Goal: Task Accomplishment & Management: Complete application form

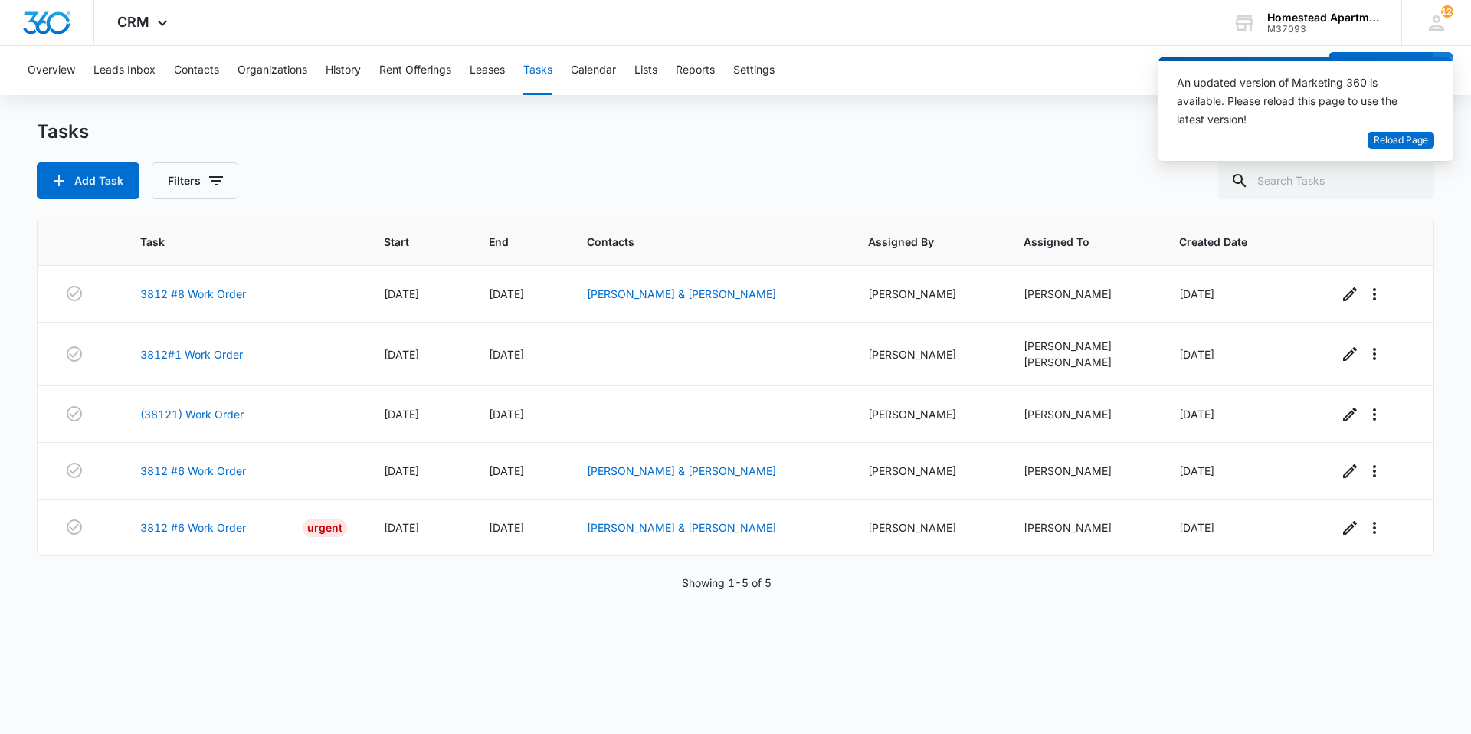
click at [1113, 129] on div "Tasks" at bounding box center [735, 131] width 1397 height 25
click at [1089, 164] on div "Add Task Filters" at bounding box center [735, 180] width 1397 height 37
click at [934, 155] on div "Tasks Add Task Filters" at bounding box center [735, 159] width 1397 height 80
click at [955, 161] on div "Tasks Add Task Filters" at bounding box center [735, 159] width 1397 height 80
click at [1249, 174] on icon at bounding box center [1239, 181] width 18 height 18
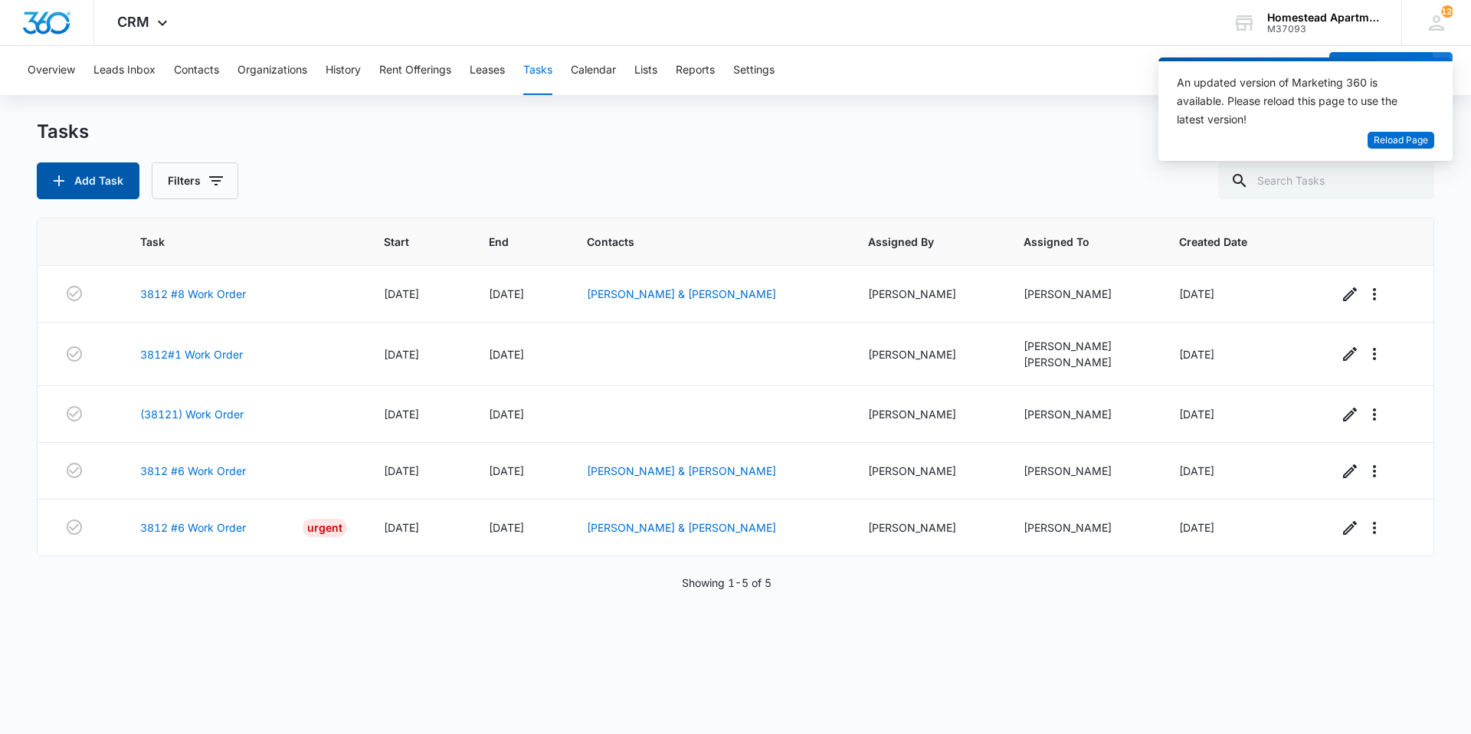
click at [94, 182] on button "Add Task" at bounding box center [88, 180] width 103 height 37
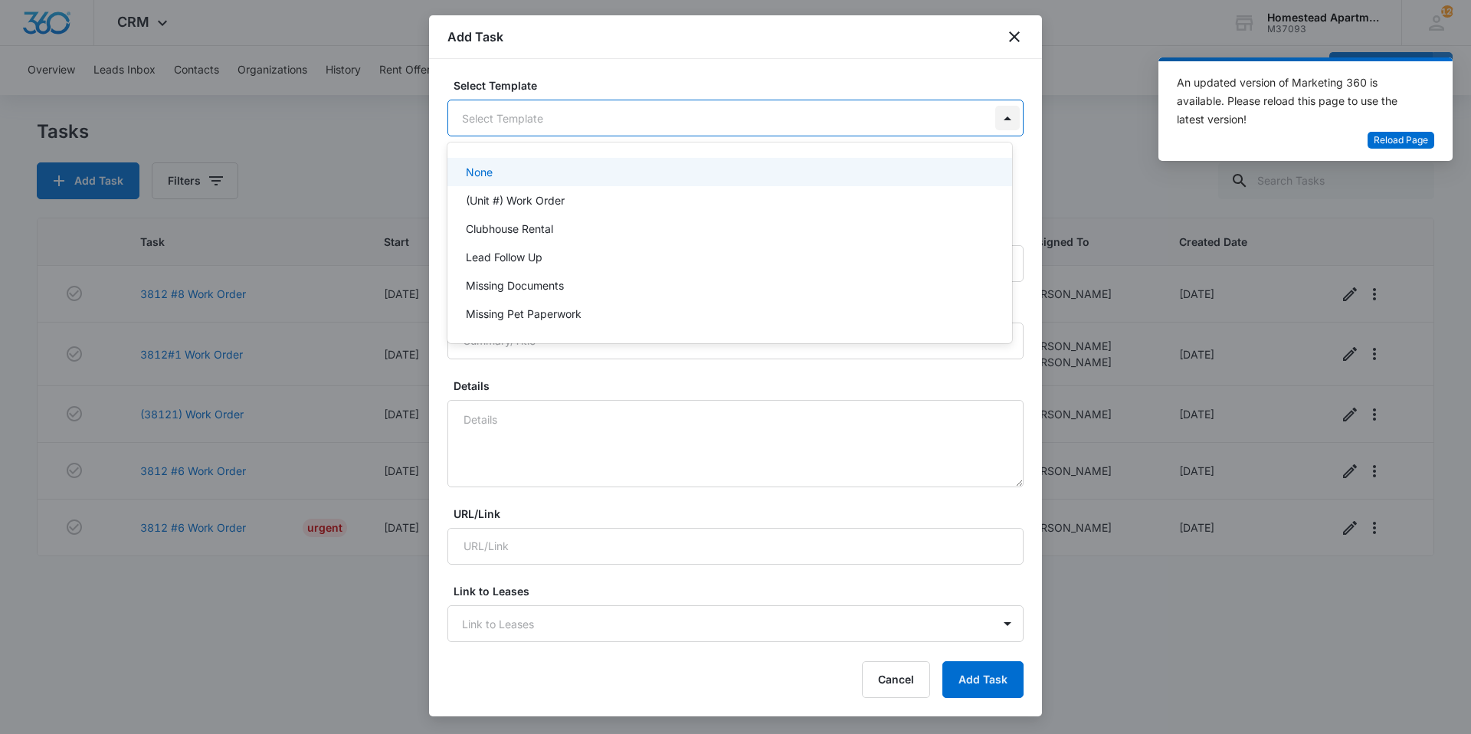
click at [1000, 126] on body "CRM Apps Reputation Websites Forms CRM Email Social Content Intelligence Files …" at bounding box center [735, 367] width 1471 height 734
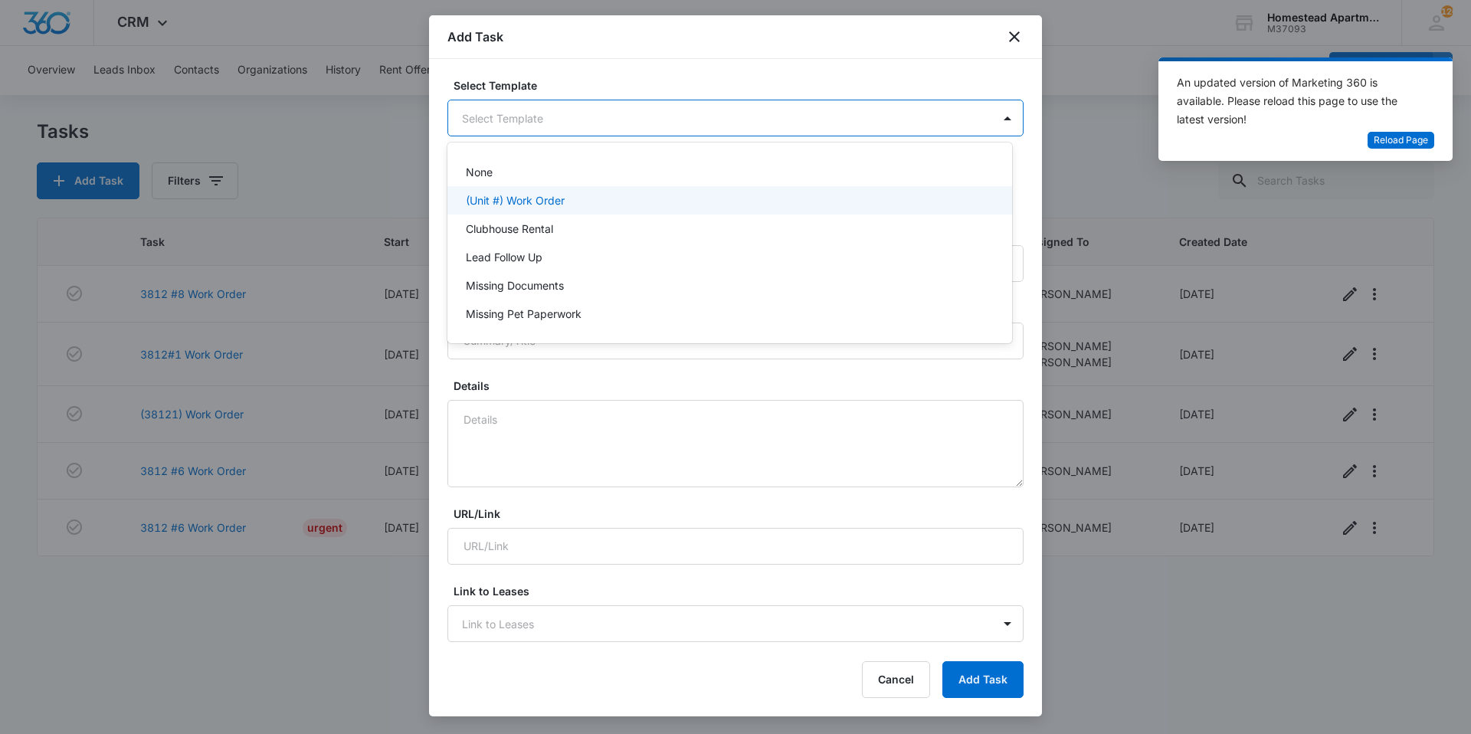
click at [601, 209] on div "(Unit #) Work Order" at bounding box center [729, 200] width 565 height 28
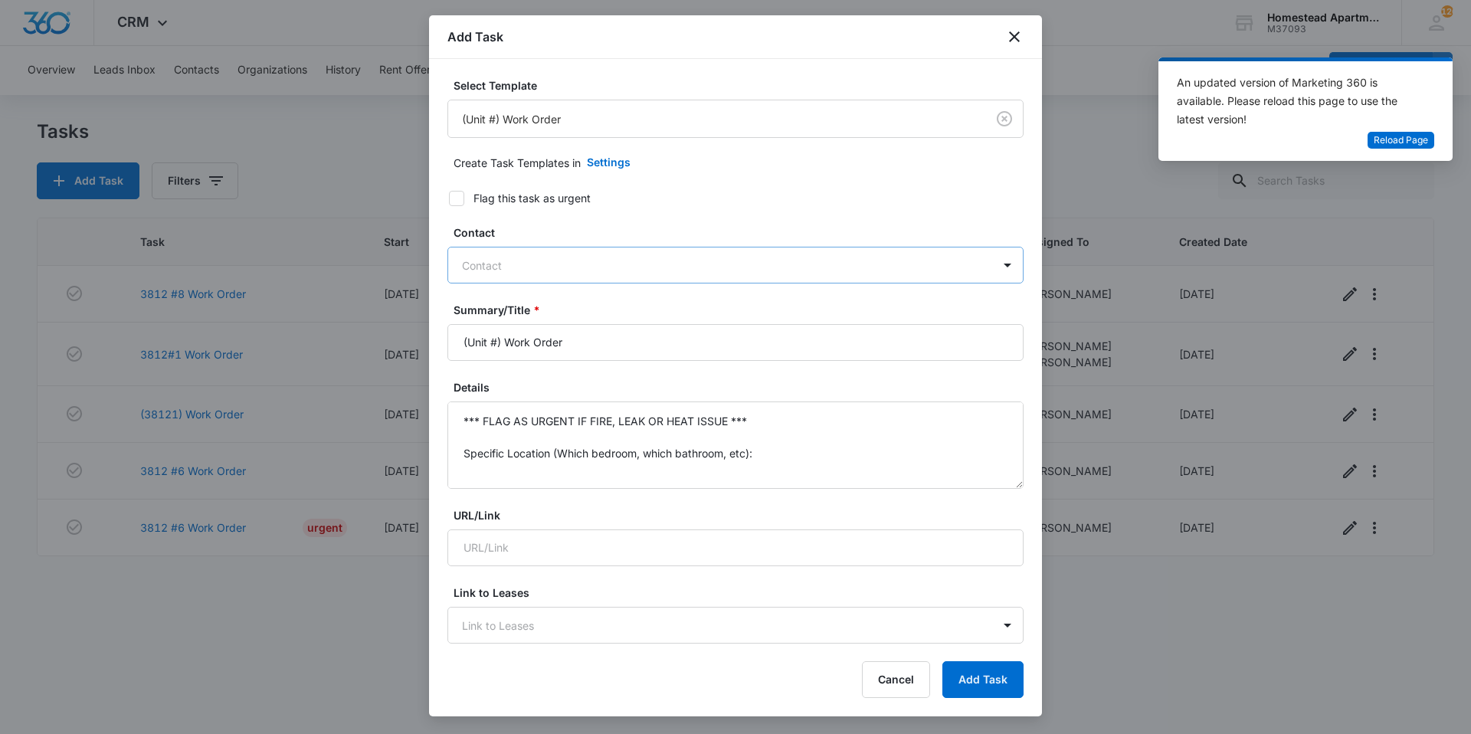
click at [531, 279] on div "Contact" at bounding box center [720, 265] width 544 height 34
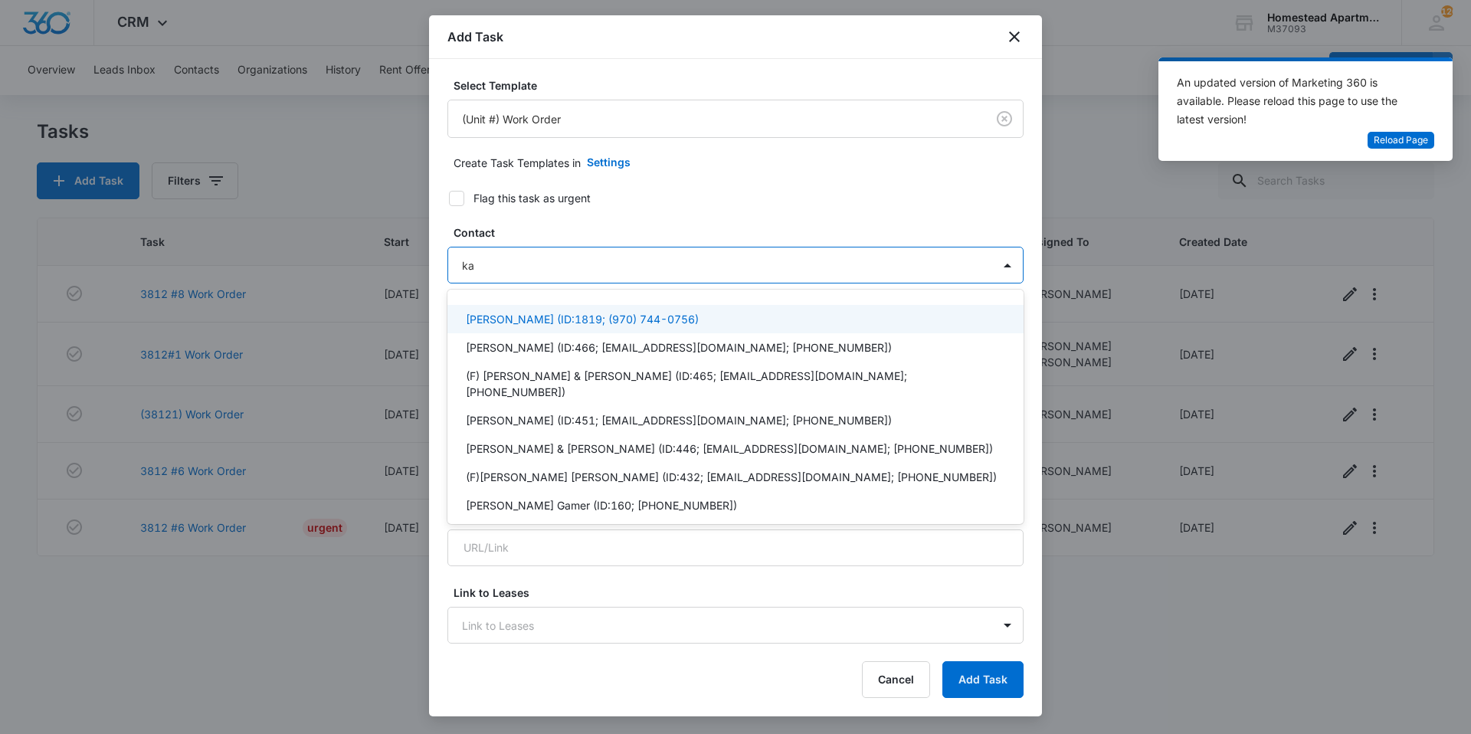
type input "k"
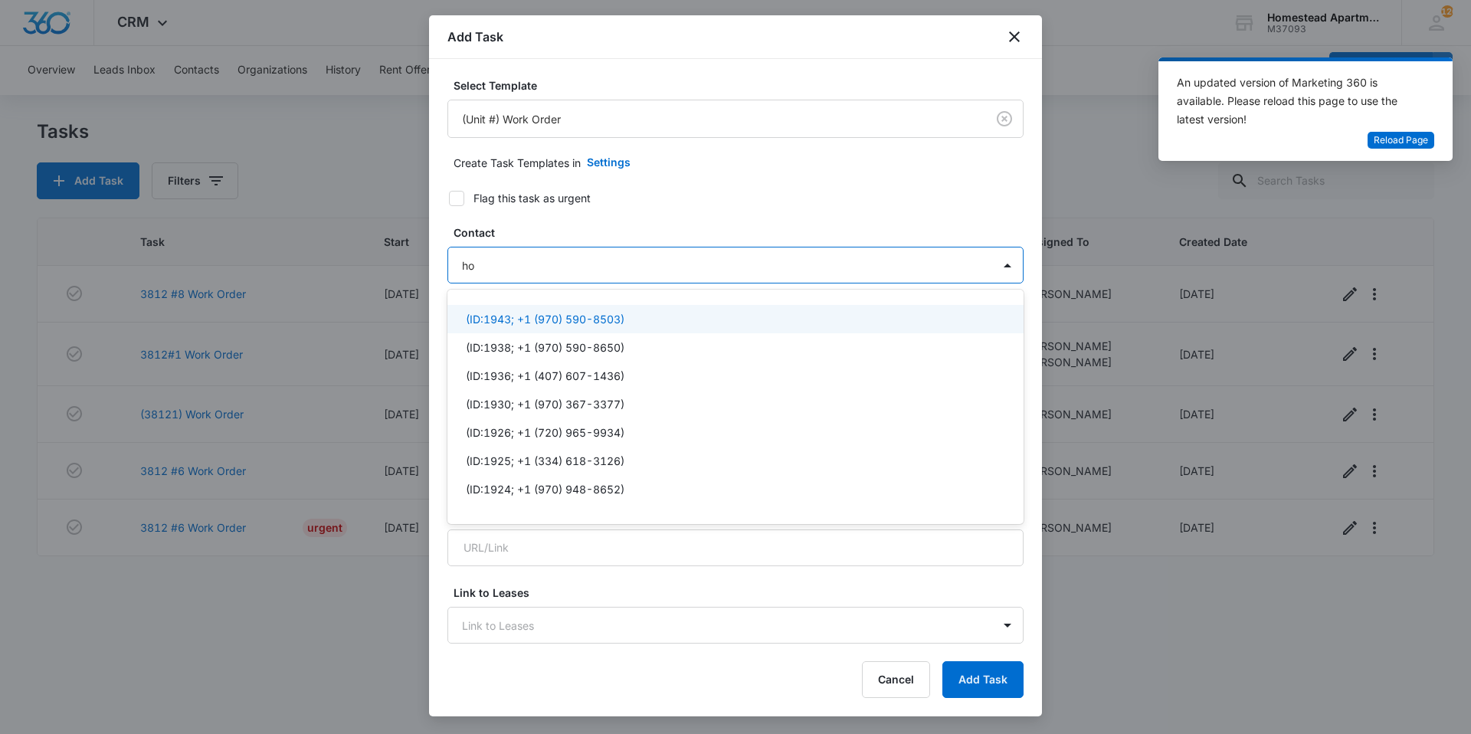
type input "h"
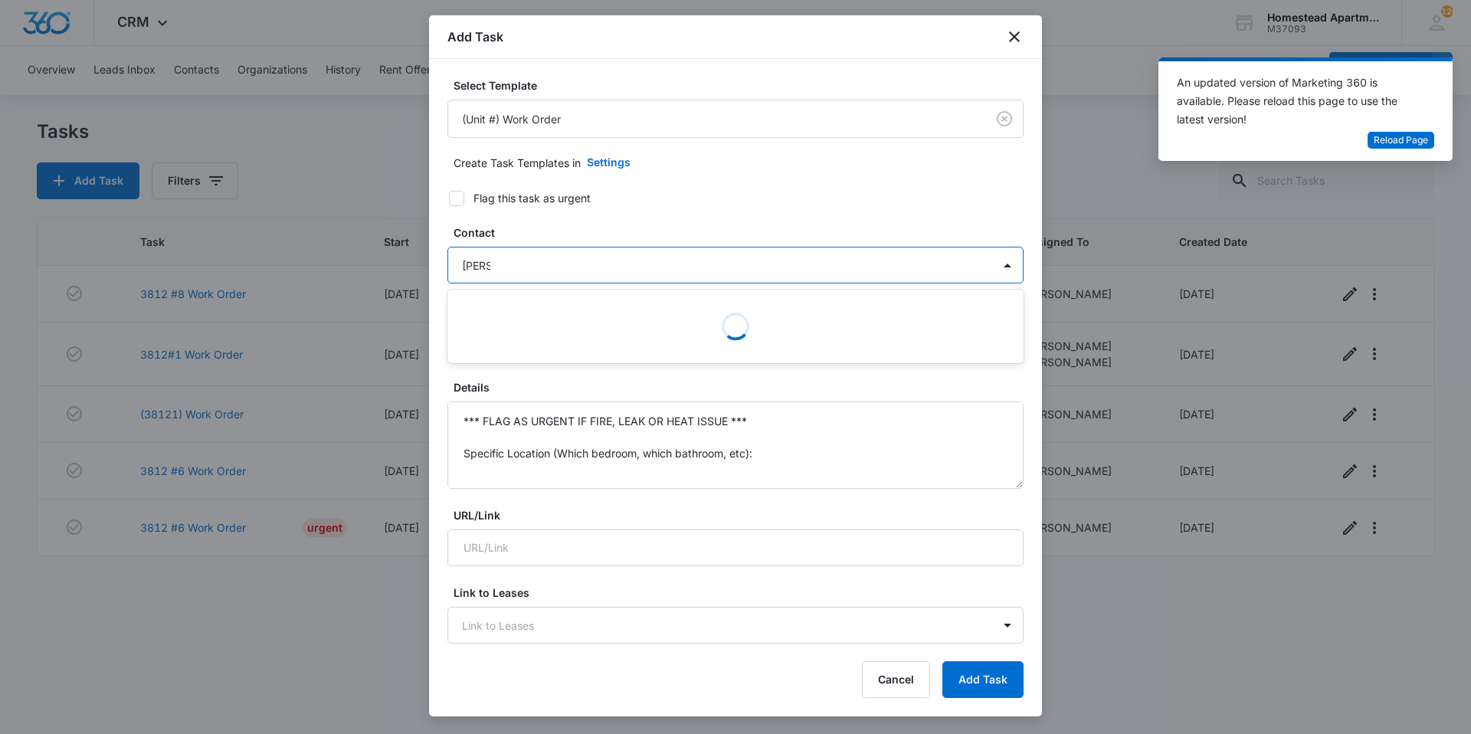
type input "[PERSON_NAME]"
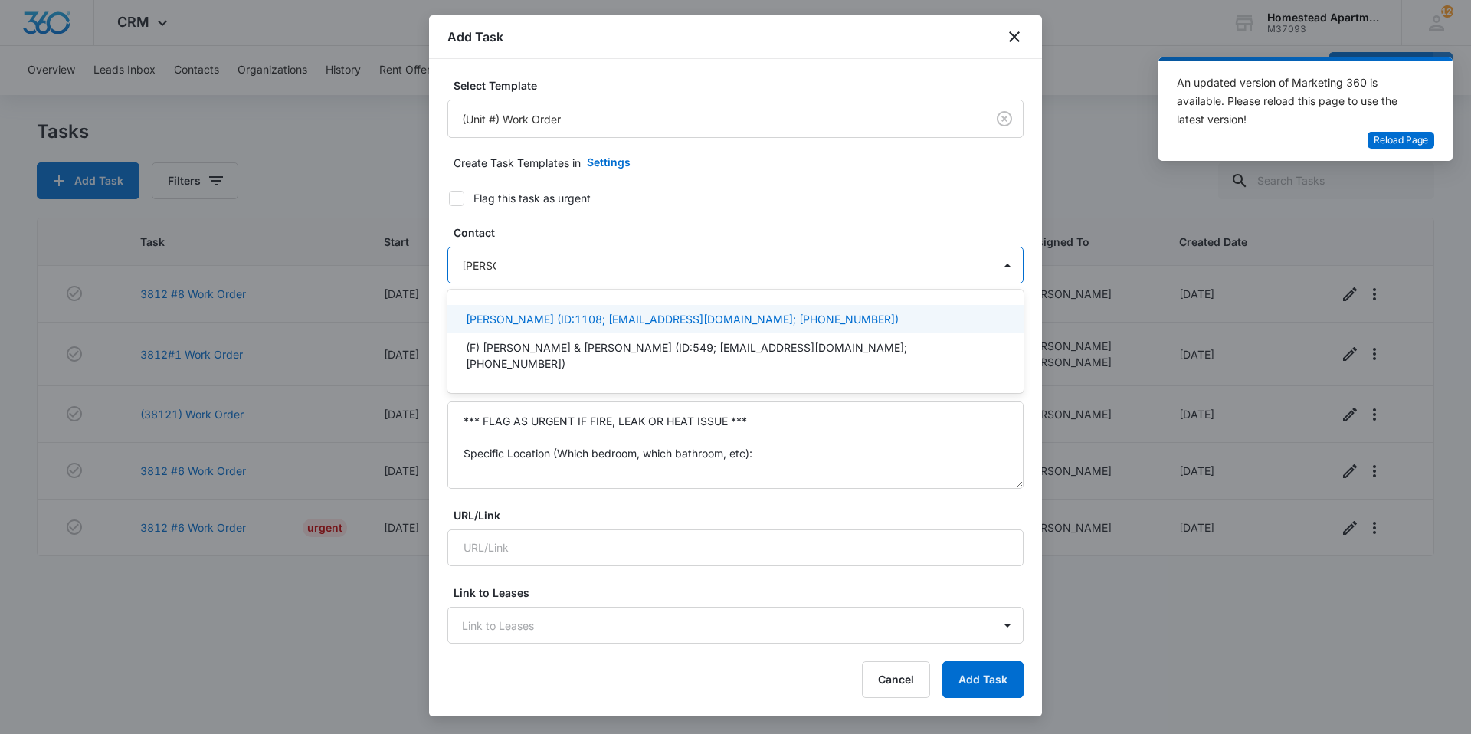
click at [542, 323] on p "[PERSON_NAME] (ID:1108; [EMAIL_ADDRESS][DOMAIN_NAME]; [PHONE_NUMBER])" at bounding box center [682, 319] width 433 height 16
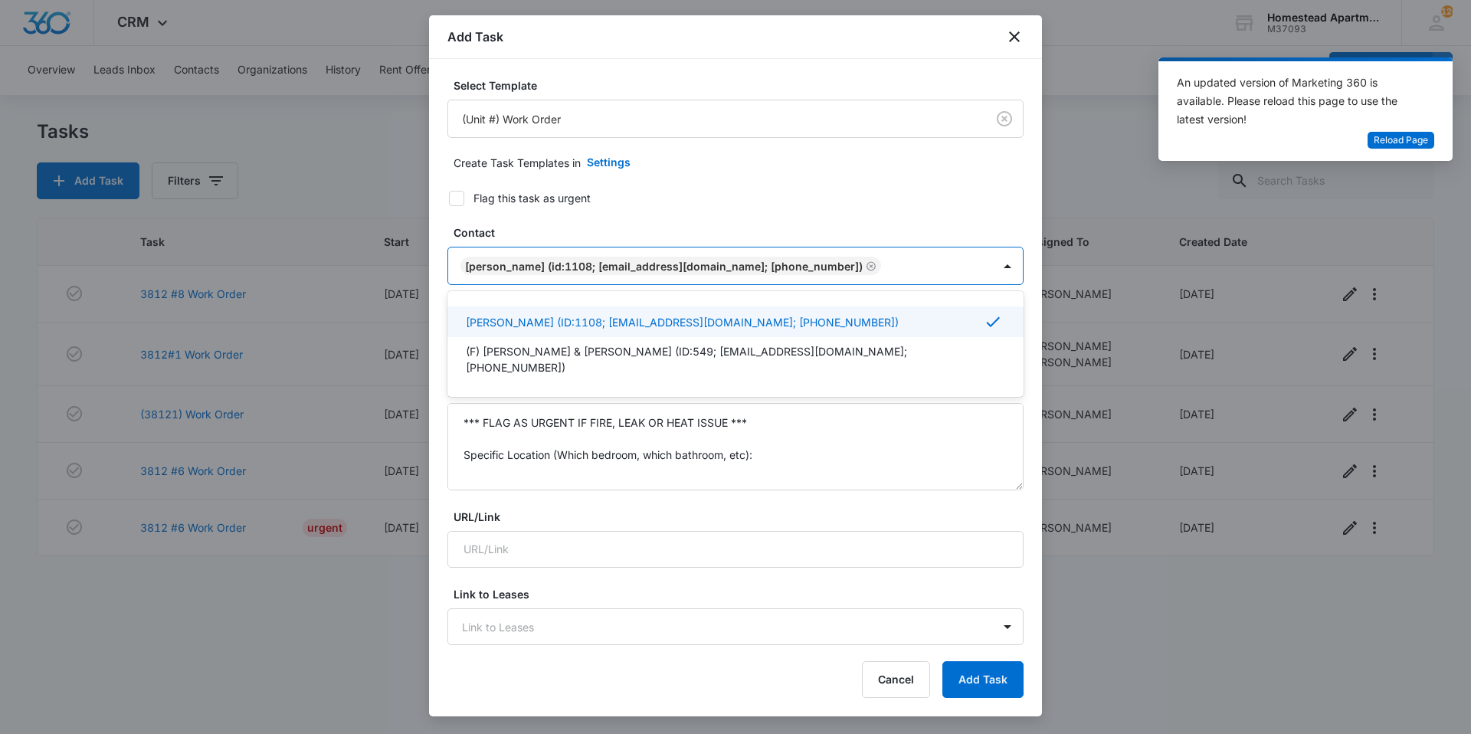
click at [673, 215] on form "Select Template (Unit #) Work Order Create Task Templates in Settings Flag this…" at bounding box center [735, 747] width 576 height 1341
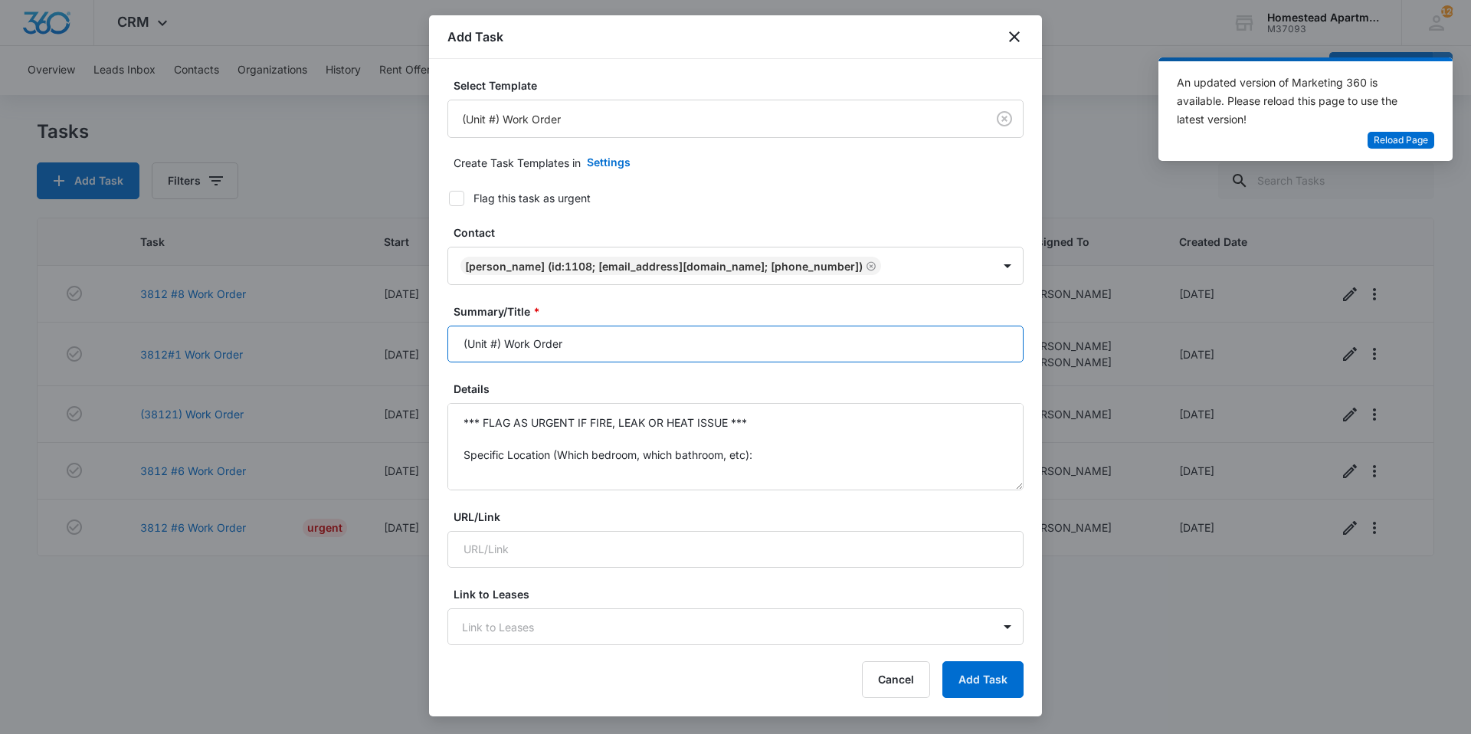
drag, startPoint x: 603, startPoint y: 342, endPoint x: 428, endPoint y: 394, distance: 182.3
click at [428, 394] on body "CRM Apps Reputation Websites Forms CRM Email Social Content Intelligence Files …" at bounding box center [735, 367] width 1471 height 734
type input "3638 #"
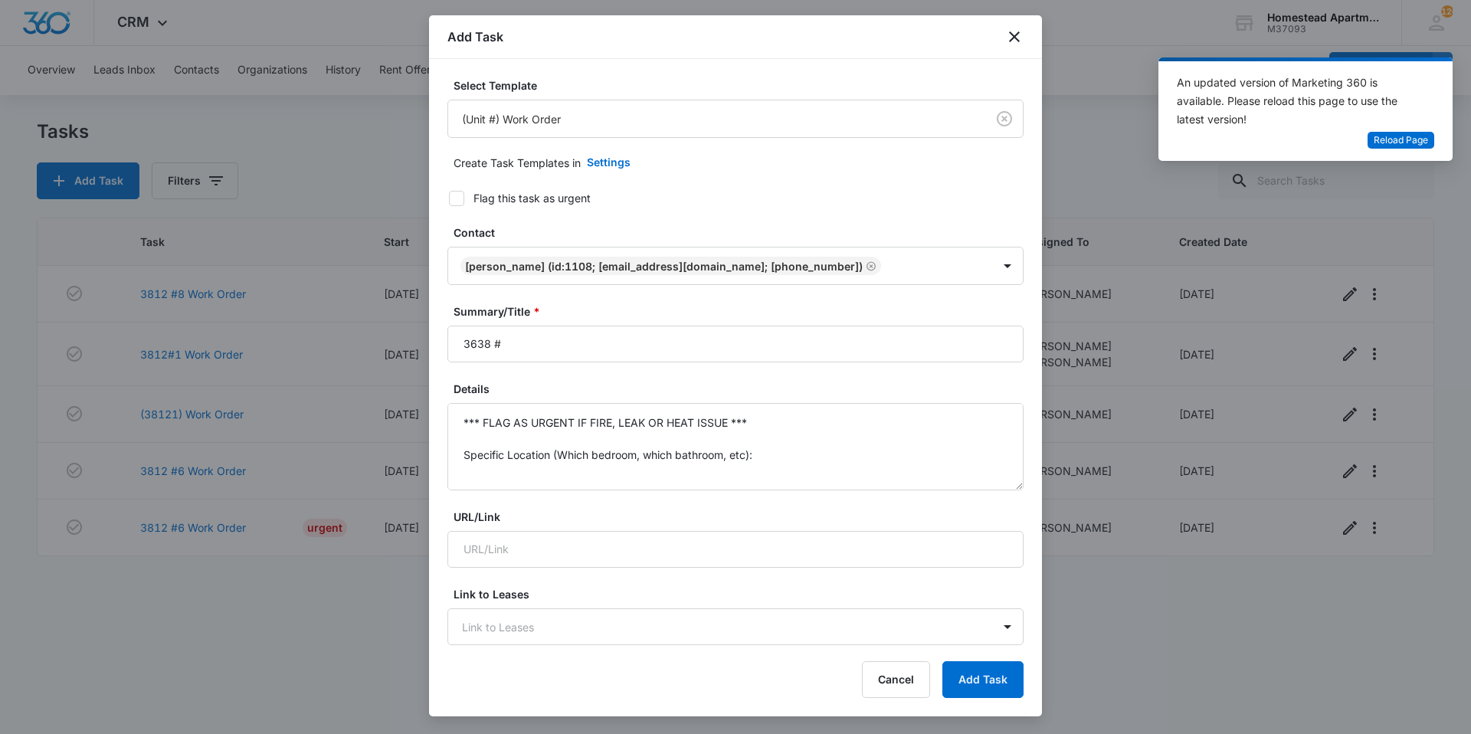
click at [1016, 27] on div "Add Task" at bounding box center [735, 37] width 613 height 44
click at [1016, 29] on icon "close" at bounding box center [1014, 37] width 18 height 18
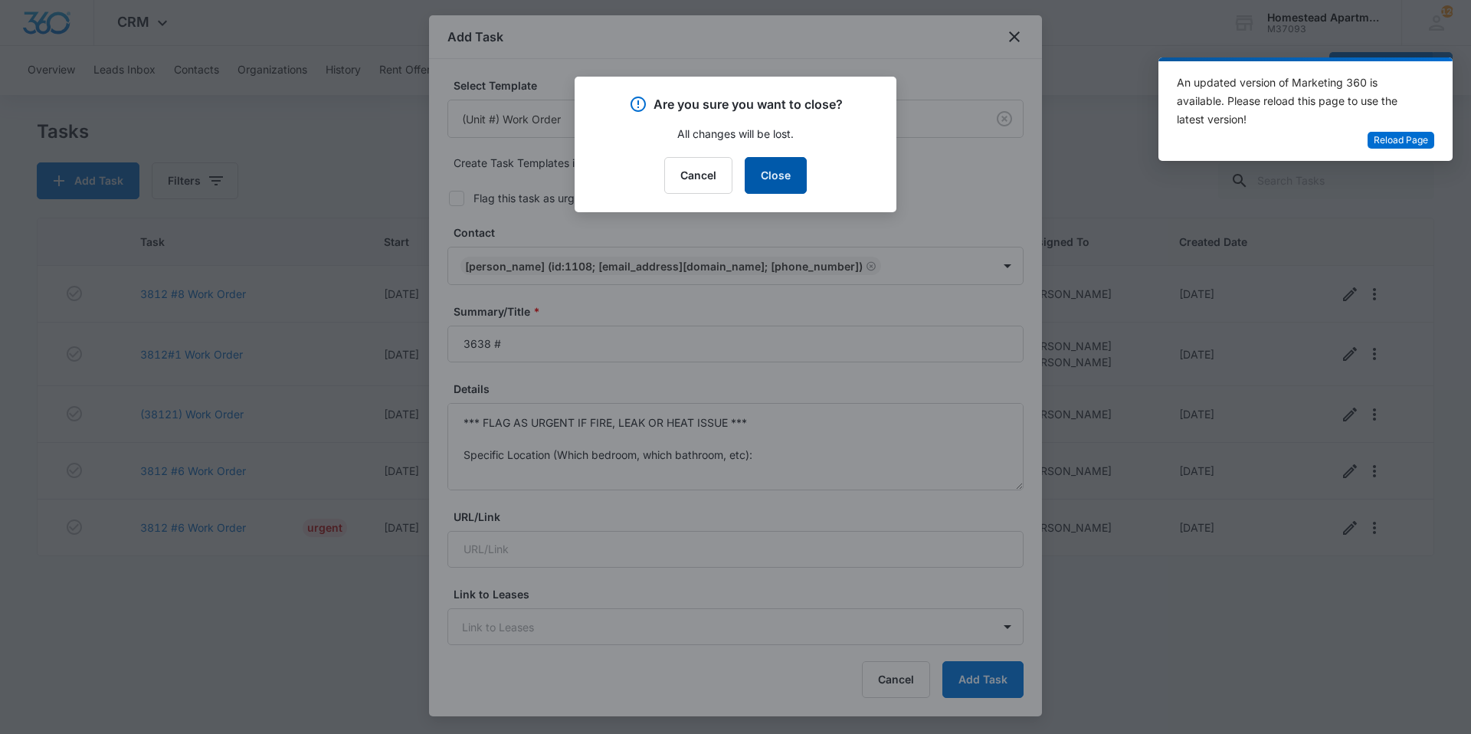
click at [784, 188] on button "Close" at bounding box center [776, 175] width 62 height 37
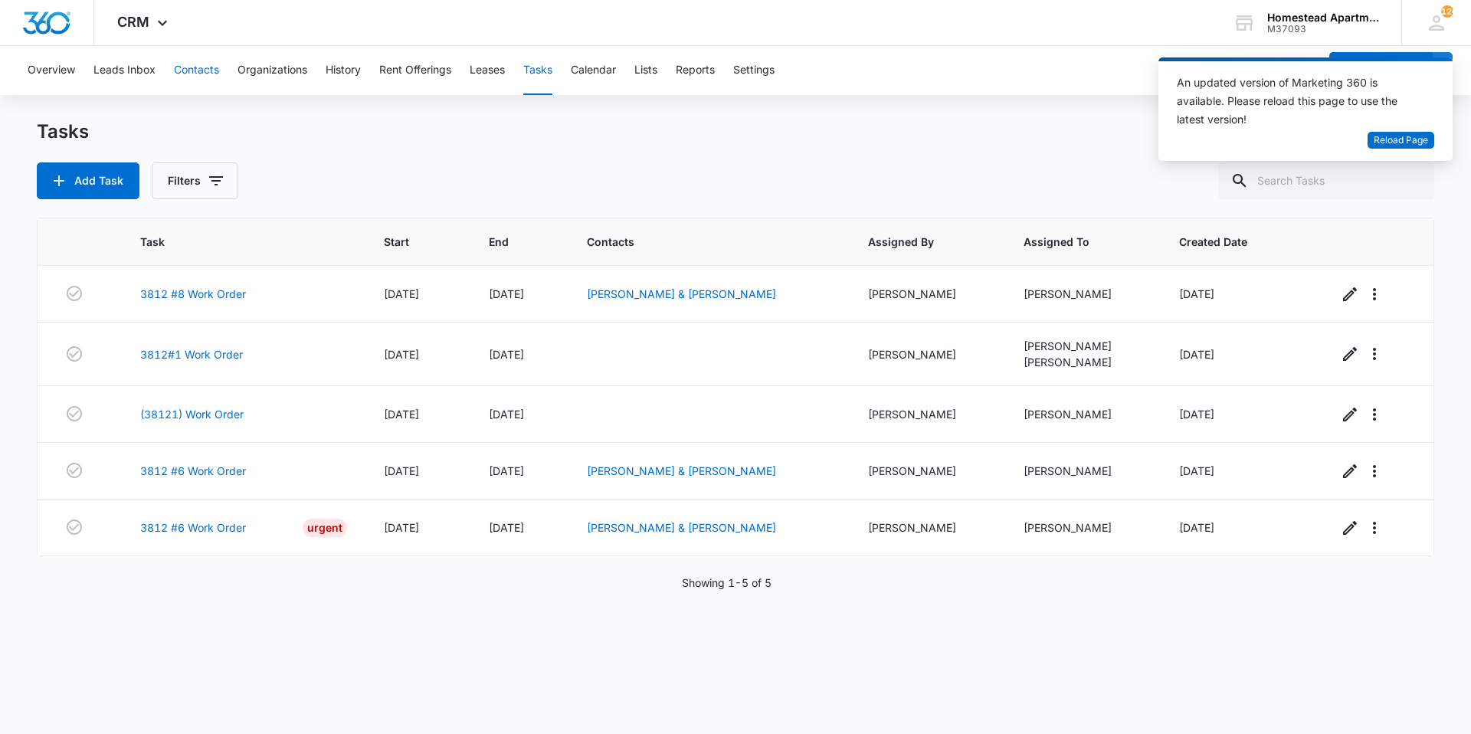
click at [204, 73] on button "Contacts" at bounding box center [196, 70] width 45 height 49
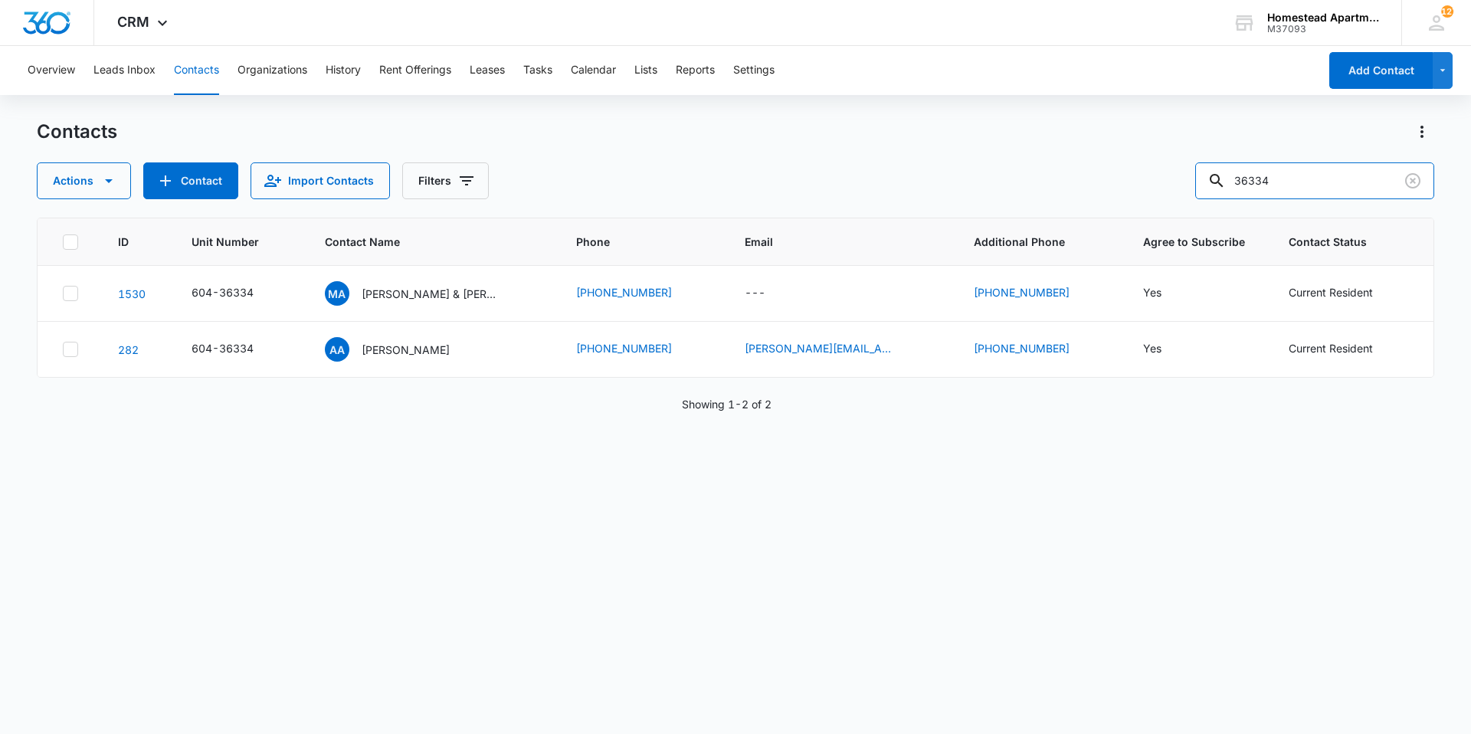
drag, startPoint x: 1326, startPoint y: 187, endPoint x: 1184, endPoint y: 187, distance: 141.7
click at [1184, 187] on div "Actions Contact Import Contacts Filters 36334" at bounding box center [735, 180] width 1397 height 37
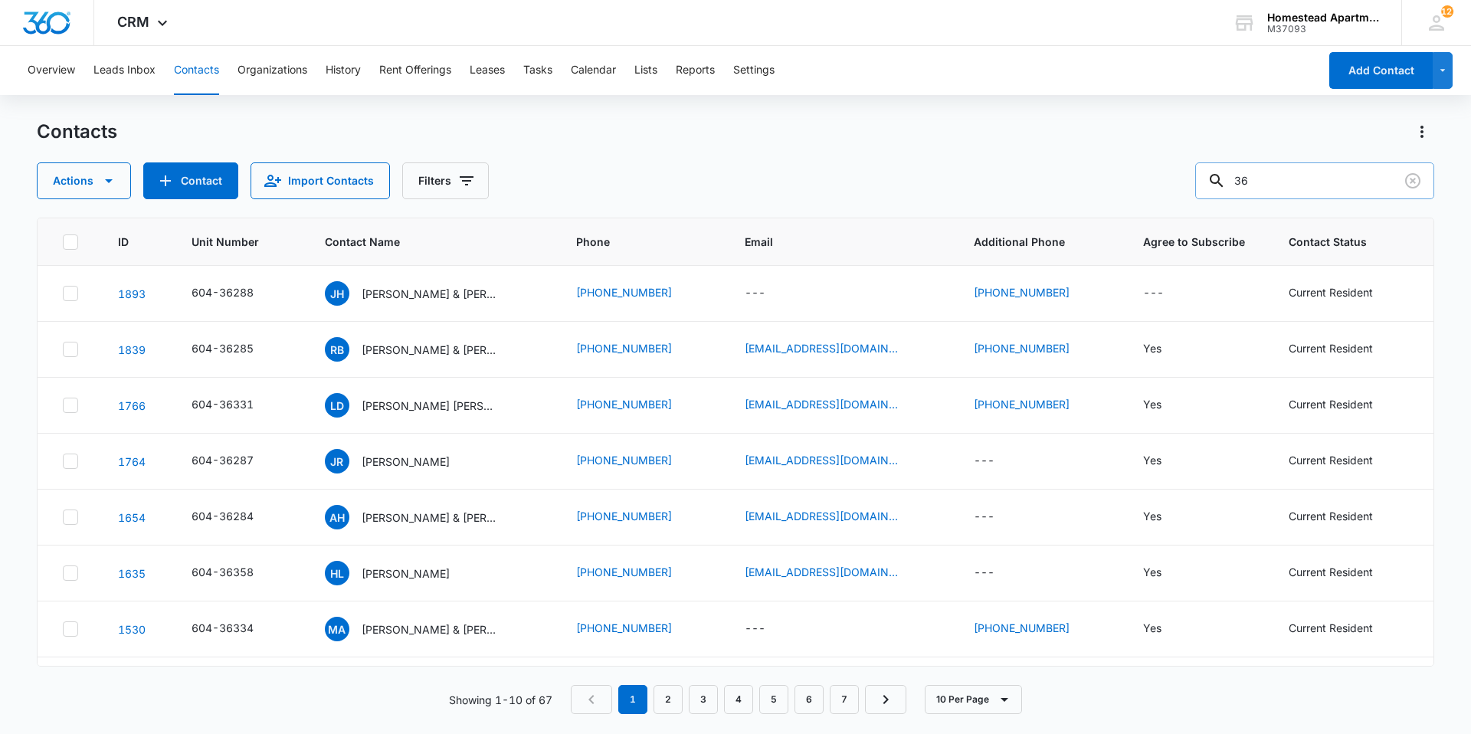
type input "3"
type input "[PERSON_NAME]"
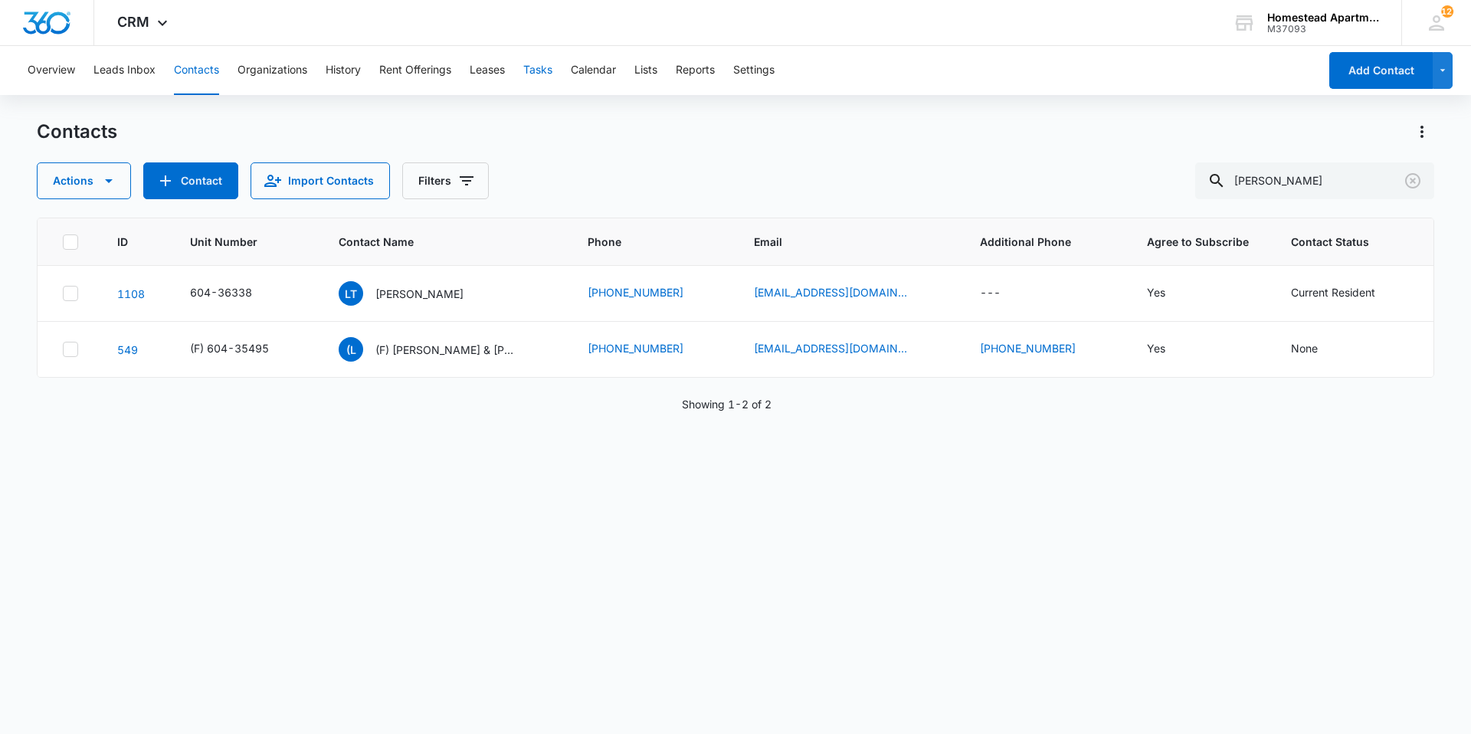
click at [548, 70] on button "Tasks" at bounding box center [537, 70] width 29 height 49
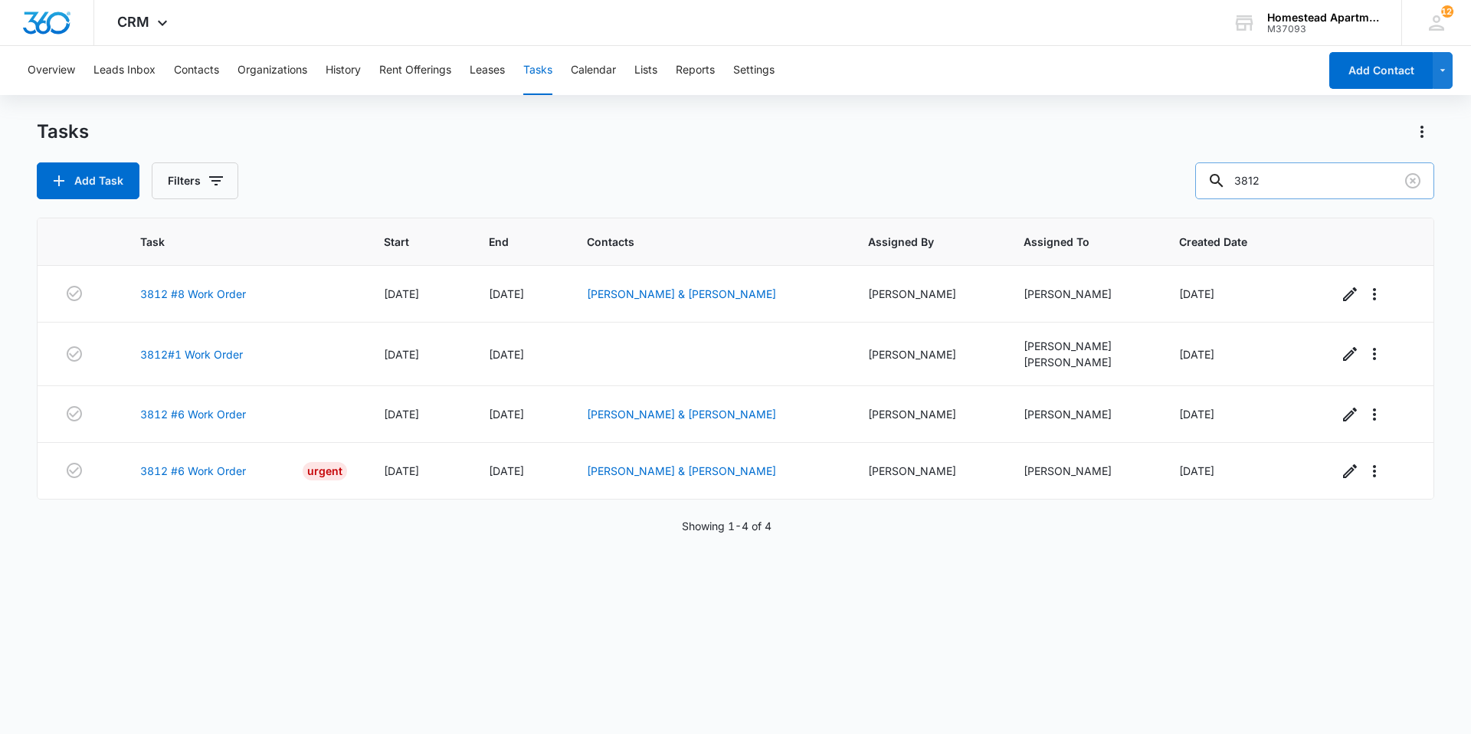
click at [1289, 178] on input "3812" at bounding box center [1314, 180] width 239 height 37
click at [111, 187] on button "Add Task" at bounding box center [88, 180] width 103 height 37
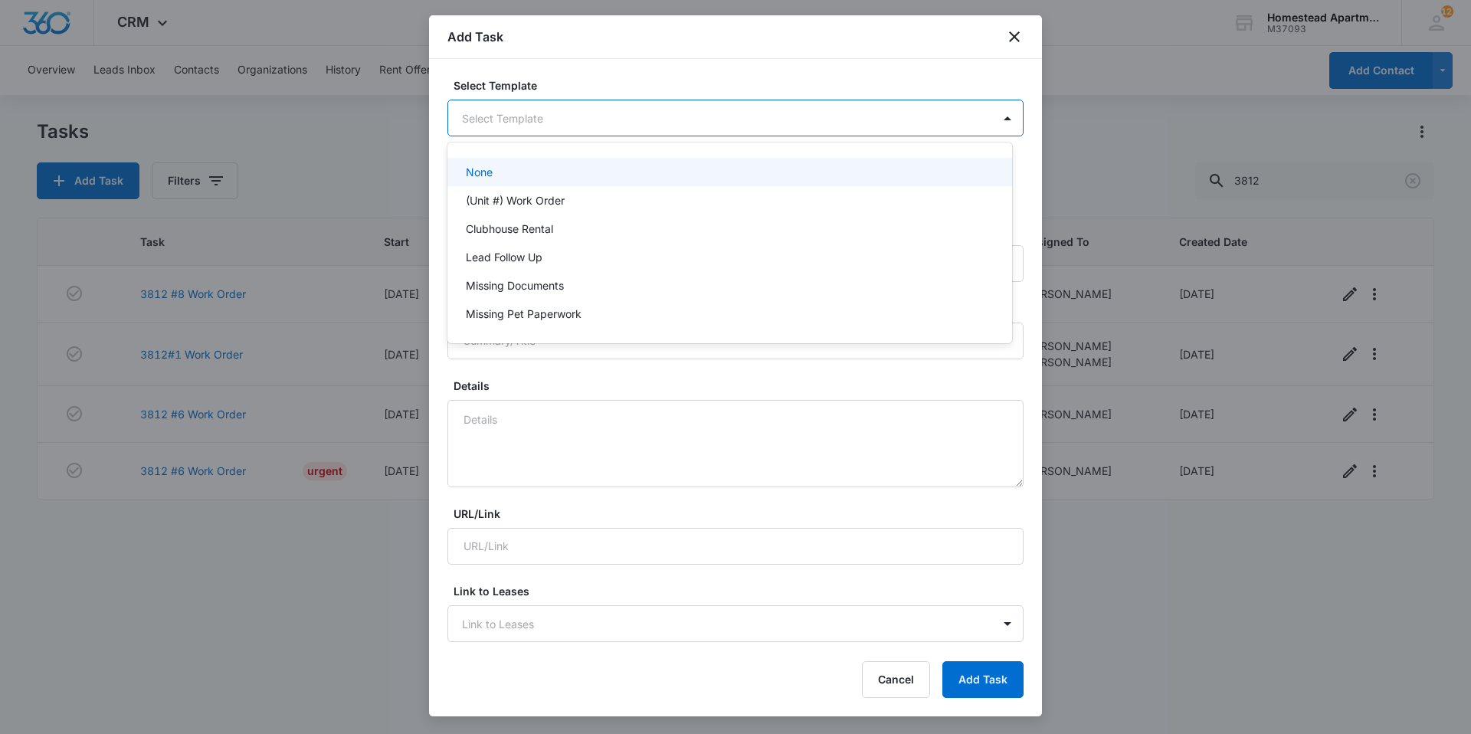
click at [643, 115] on body "CRM Apps Reputation Websites Forms CRM Email Social Content Intelligence Files …" at bounding box center [735, 367] width 1471 height 734
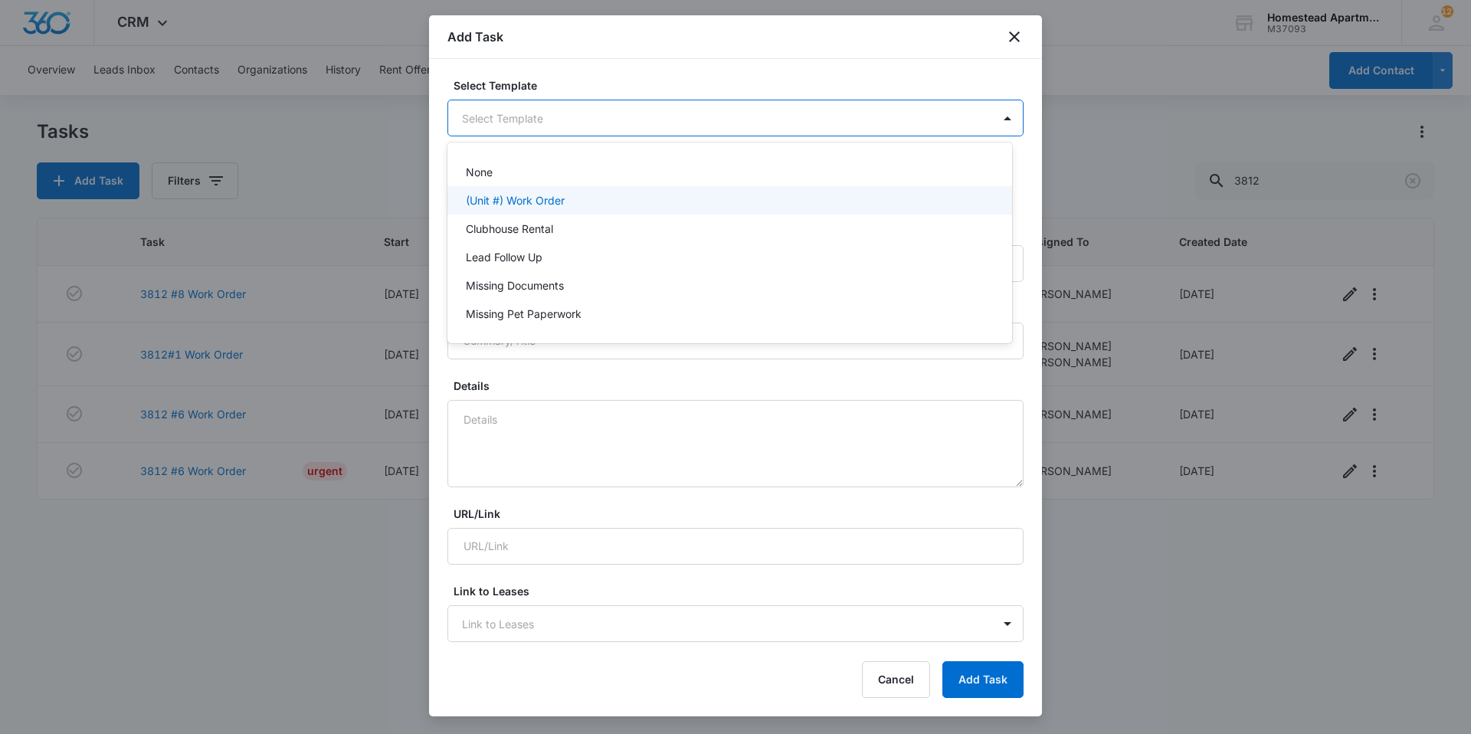
click at [555, 198] on p "(Unit #) Work Order" at bounding box center [515, 200] width 99 height 16
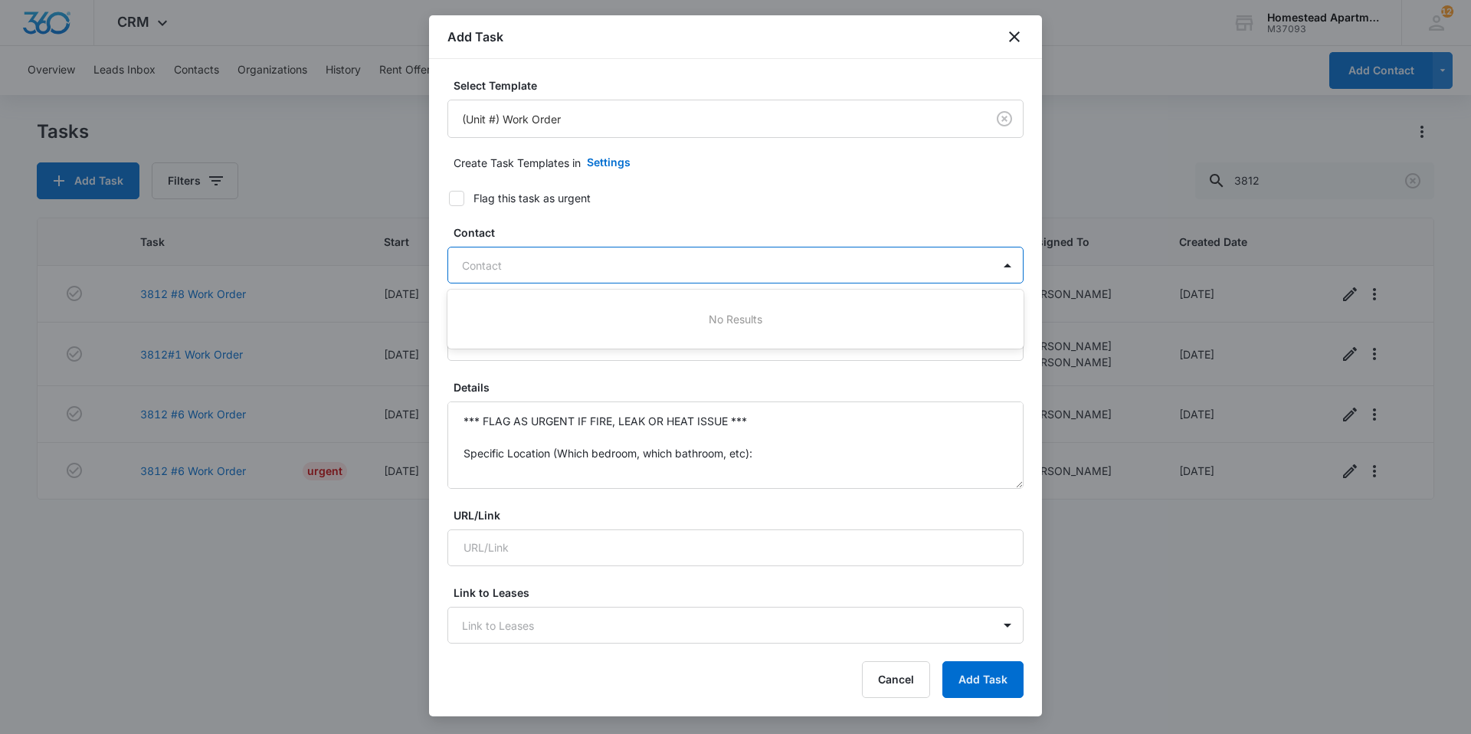
click at [572, 267] on div at bounding box center [726, 265] width 529 height 19
type input "[PERSON_NAME]"
click at [942, 661] on button "Add Task" at bounding box center [982, 679] width 81 height 37
click at [540, 265] on div at bounding box center [726, 265] width 529 height 19
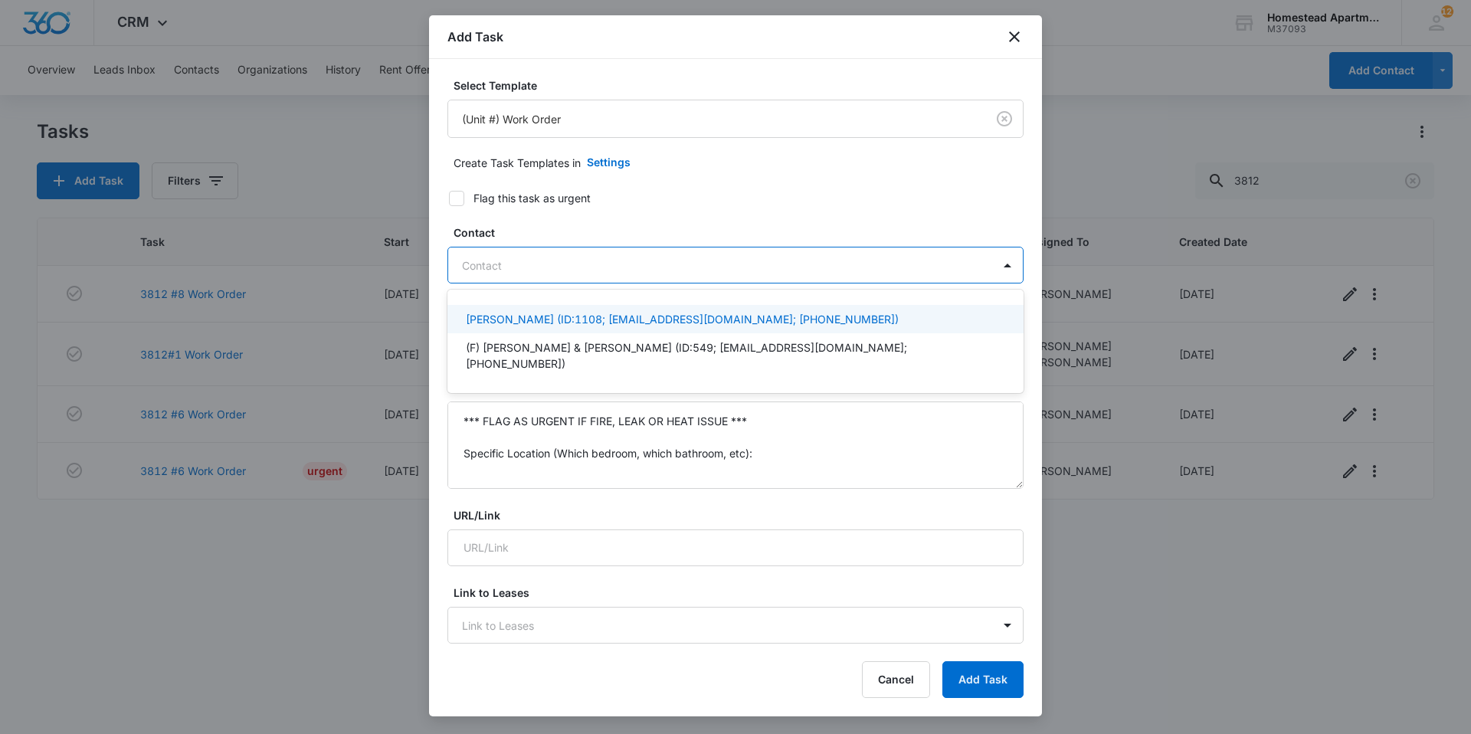
click at [612, 321] on p "[PERSON_NAME] (ID:1108; [EMAIL_ADDRESS][DOMAIN_NAME]; [PHONE_NUMBER])" at bounding box center [682, 319] width 433 height 16
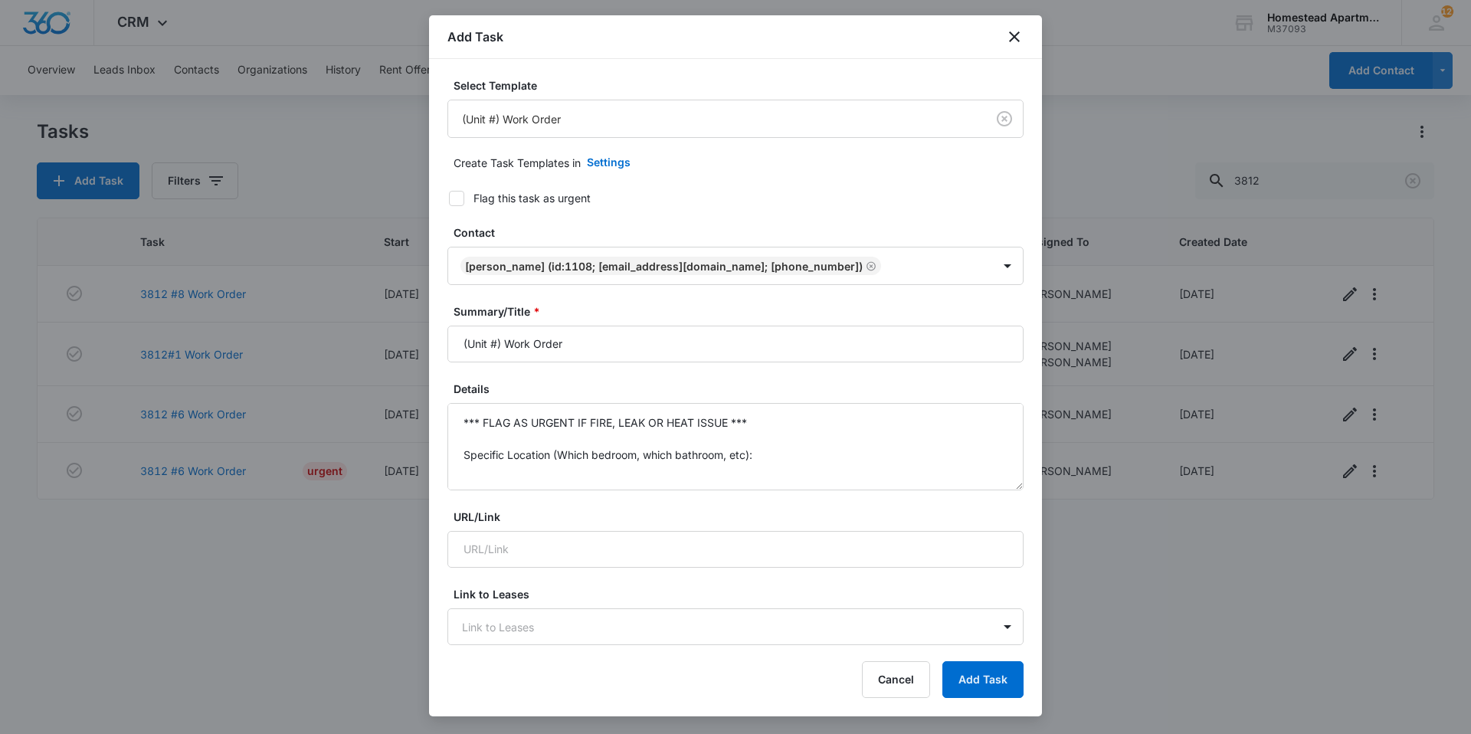
click at [676, 208] on form "Select Template (Unit #) Work Order Create Task Templates in Settings Flag this…" at bounding box center [735, 747] width 576 height 1341
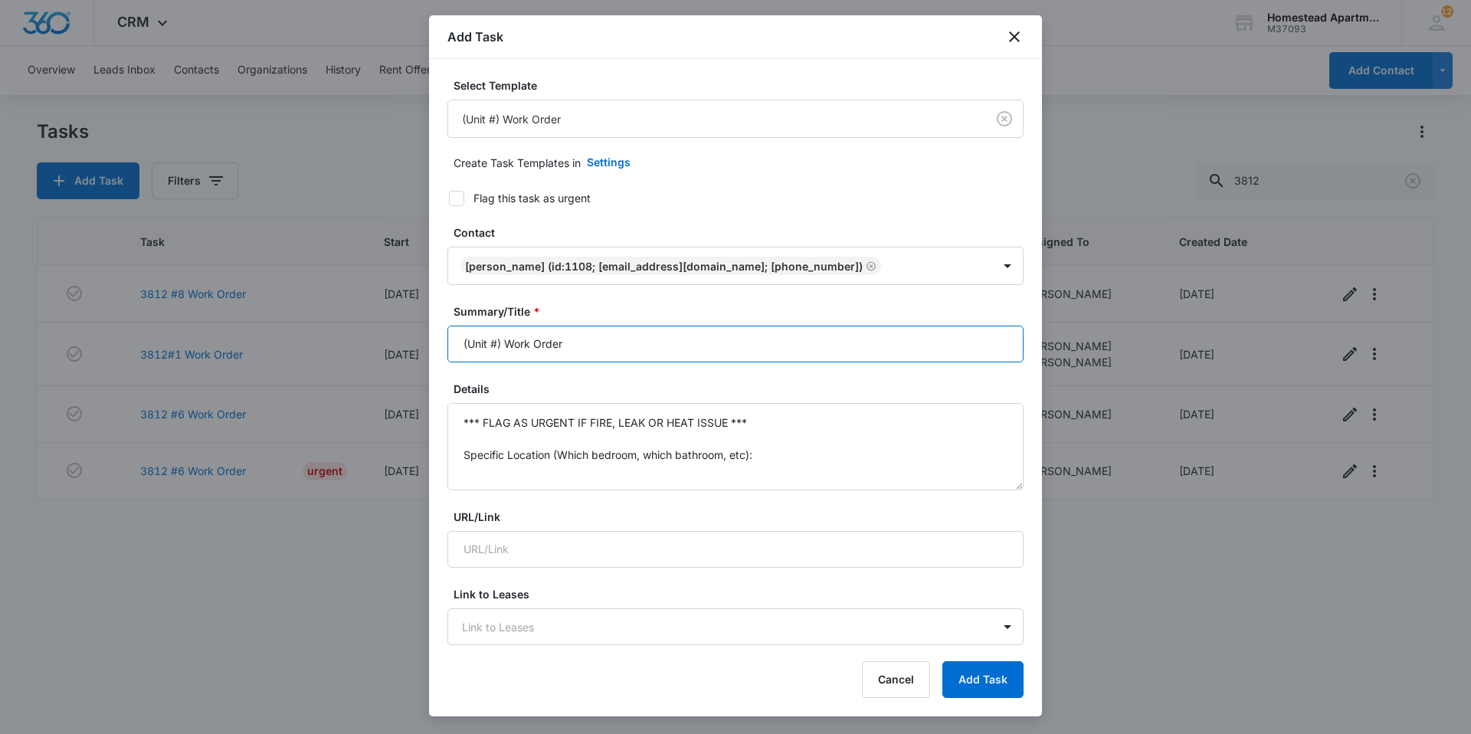
drag, startPoint x: 585, startPoint y: 339, endPoint x: 460, endPoint y: 347, distance: 125.9
click at [460, 347] on input "(Unit #) Work Order" at bounding box center [735, 344] width 576 height 37
click at [558, 344] on input "3638" at bounding box center [735, 344] width 576 height 37
click at [540, 336] on input "3638" at bounding box center [735, 344] width 576 height 37
click at [545, 342] on input "3638 #" at bounding box center [735, 344] width 576 height 37
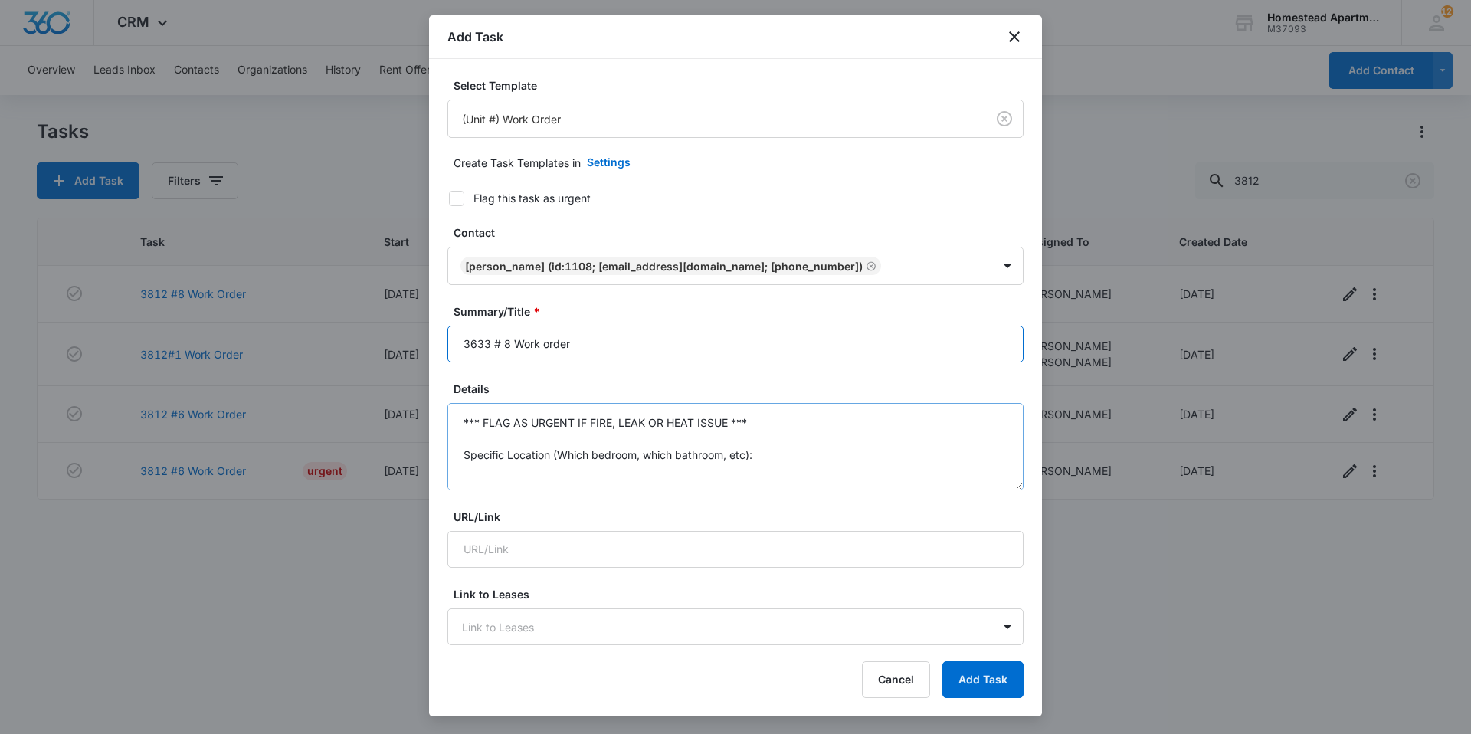
type input "3633 # 8 Work order"
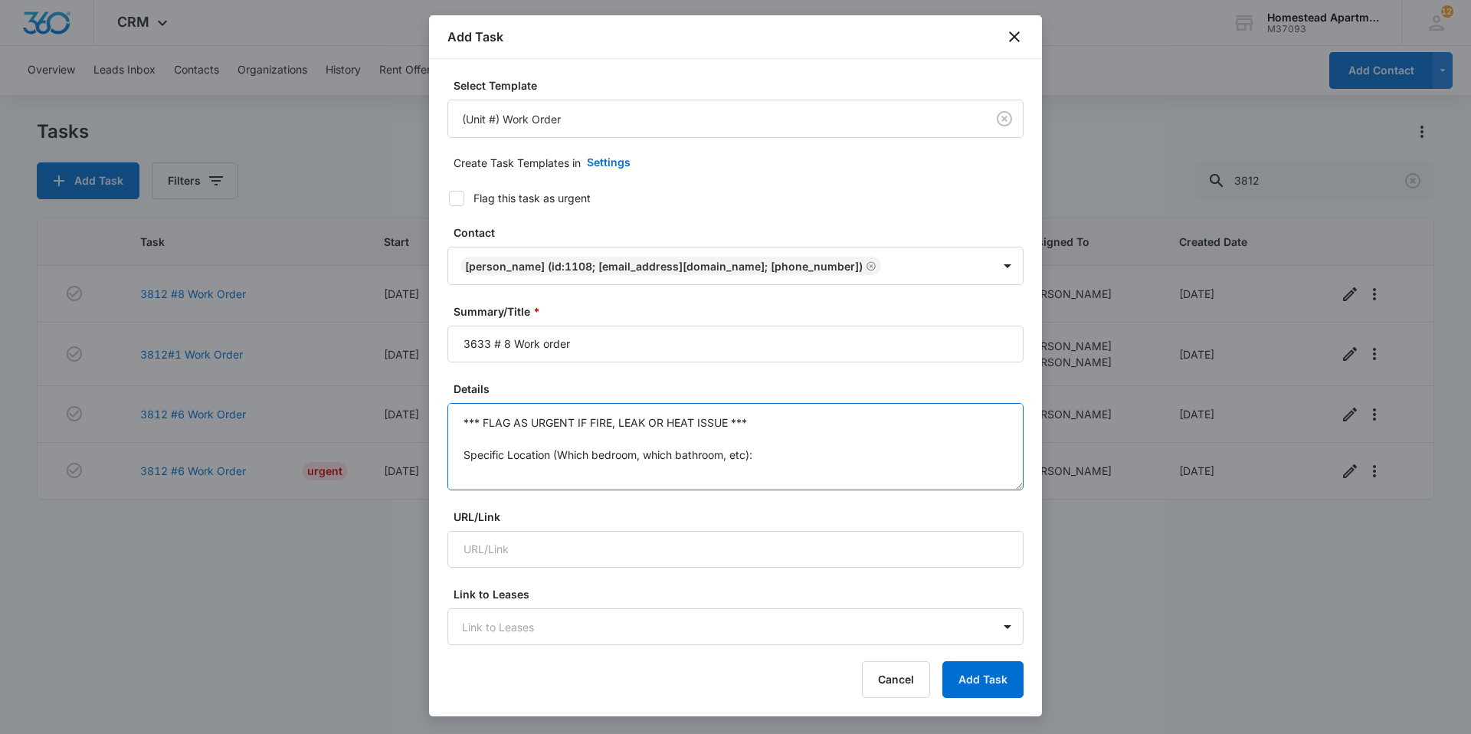
scroll to position [113, 0]
drag, startPoint x: 457, startPoint y: 424, endPoint x: 771, endPoint y: 552, distance: 338.4
click at [771, 552] on form "Select Template (Unit #) Work Order Create Task Templates in Settings Flag this…" at bounding box center [735, 747] width 576 height 1341
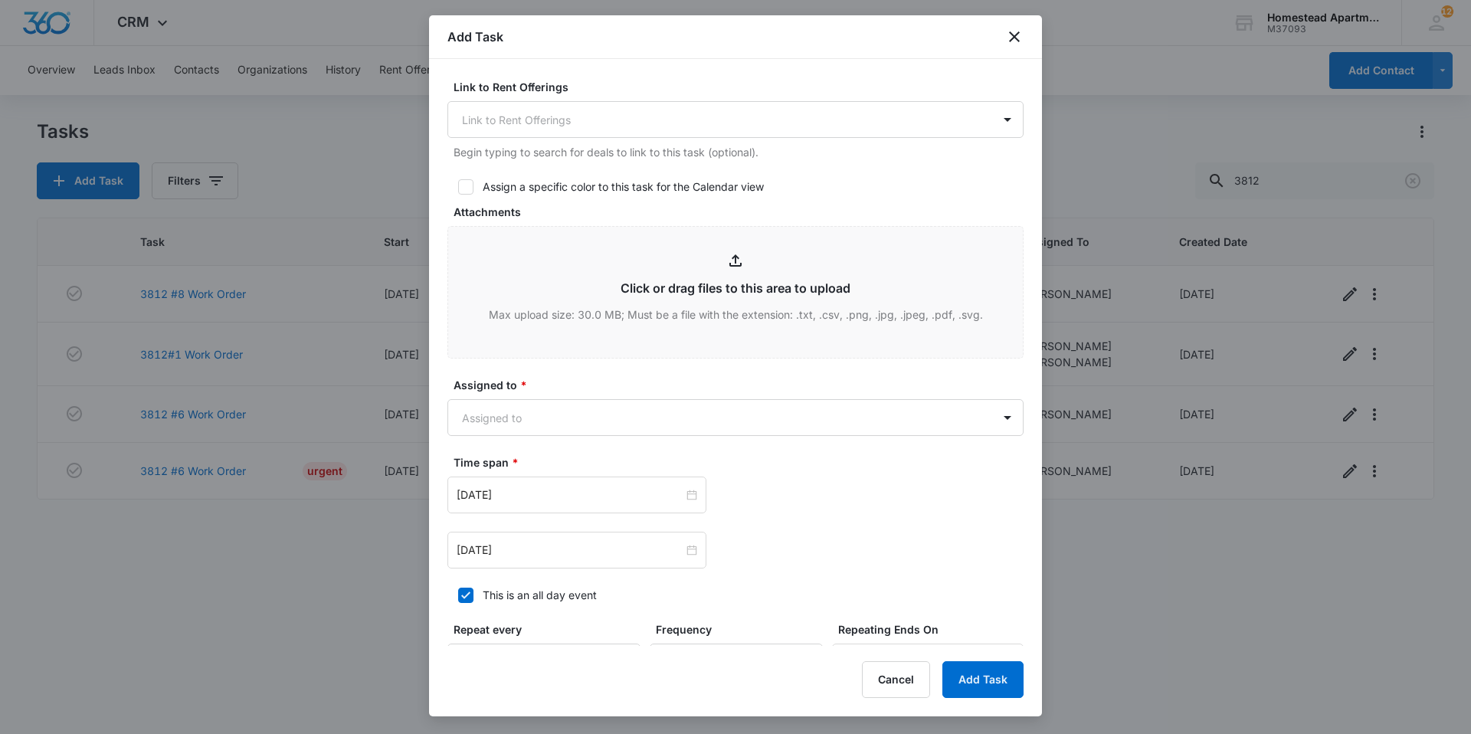
scroll to position [766, 0]
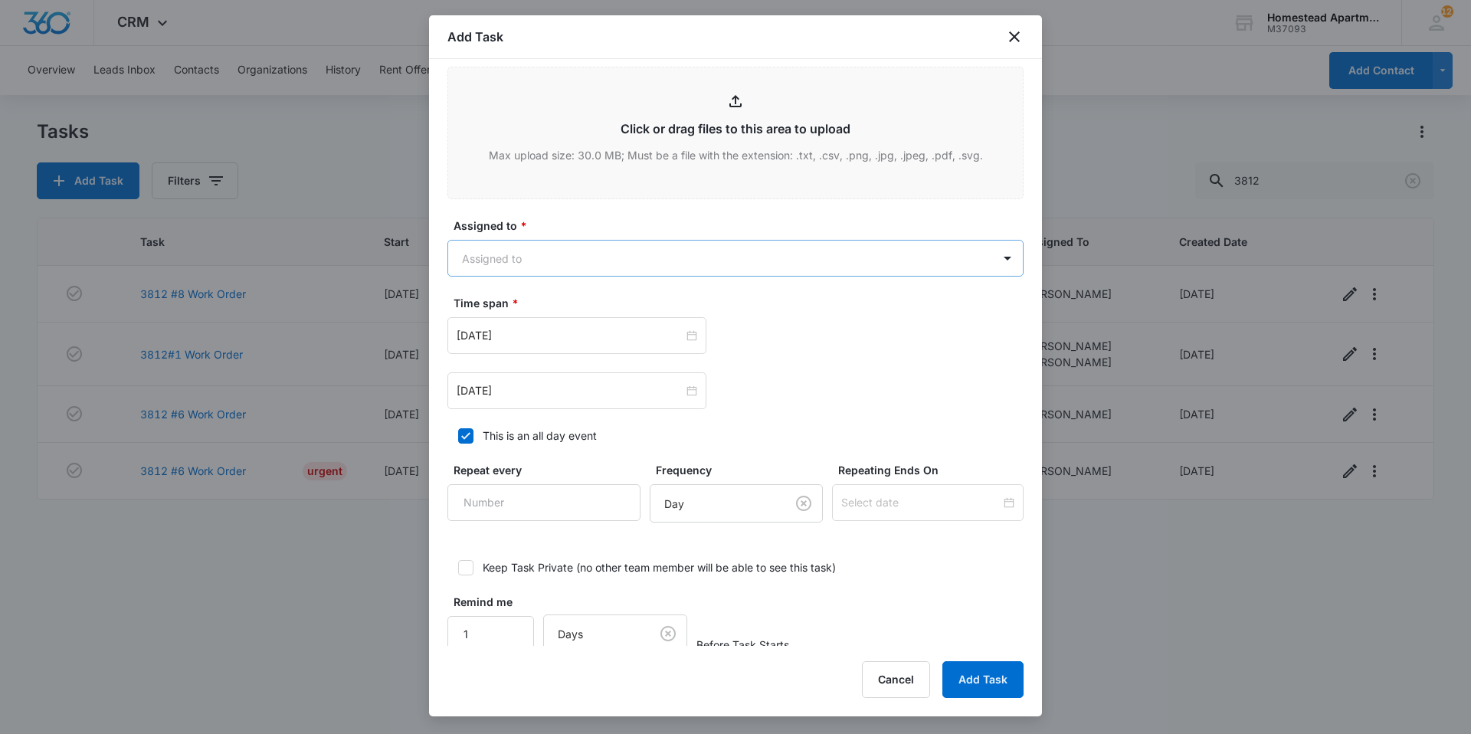
type textarea "Need to look at ice maker. It makes ice but just get stuck on top and makes a l…"
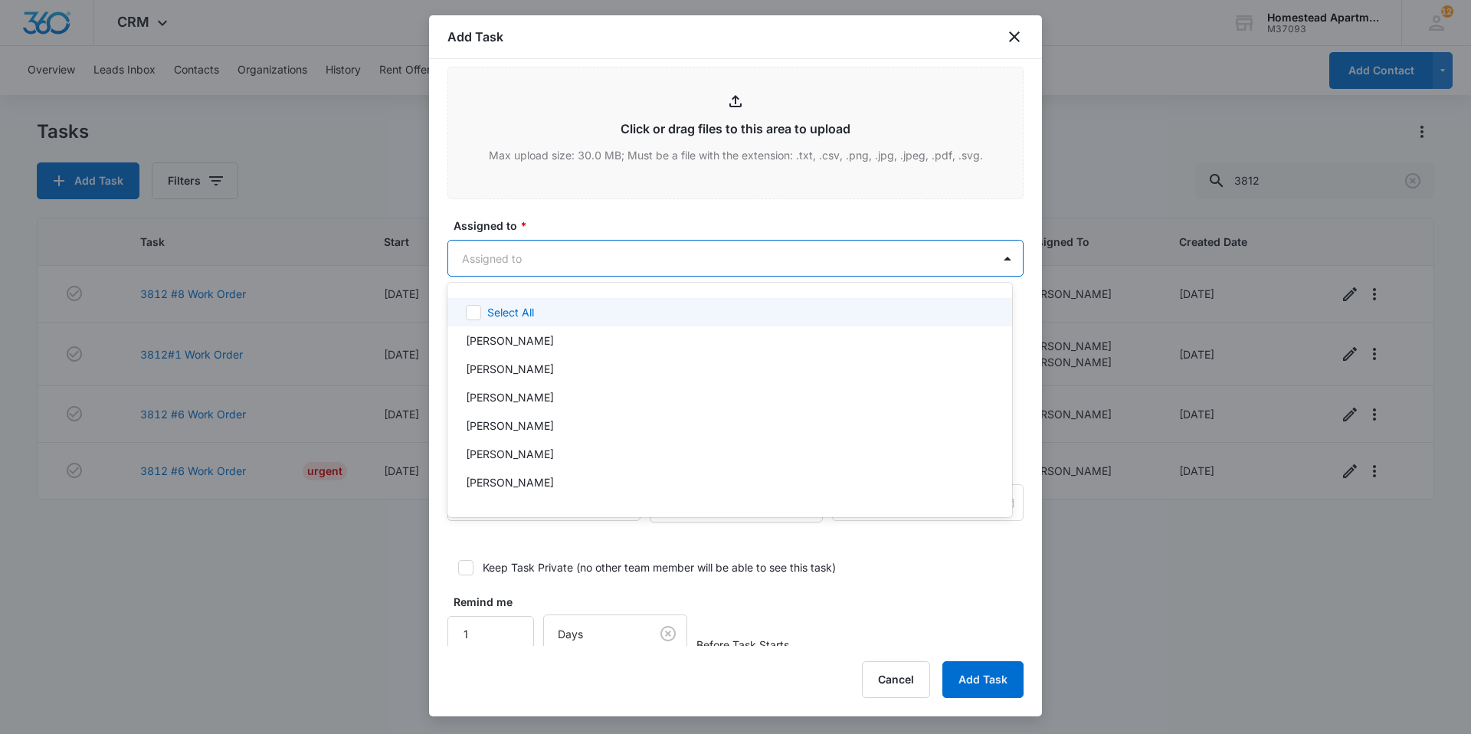
click at [545, 254] on body "CRM Apps Reputation Websites Forms CRM Email Social Content Intelligence Files …" at bounding box center [735, 367] width 1471 height 734
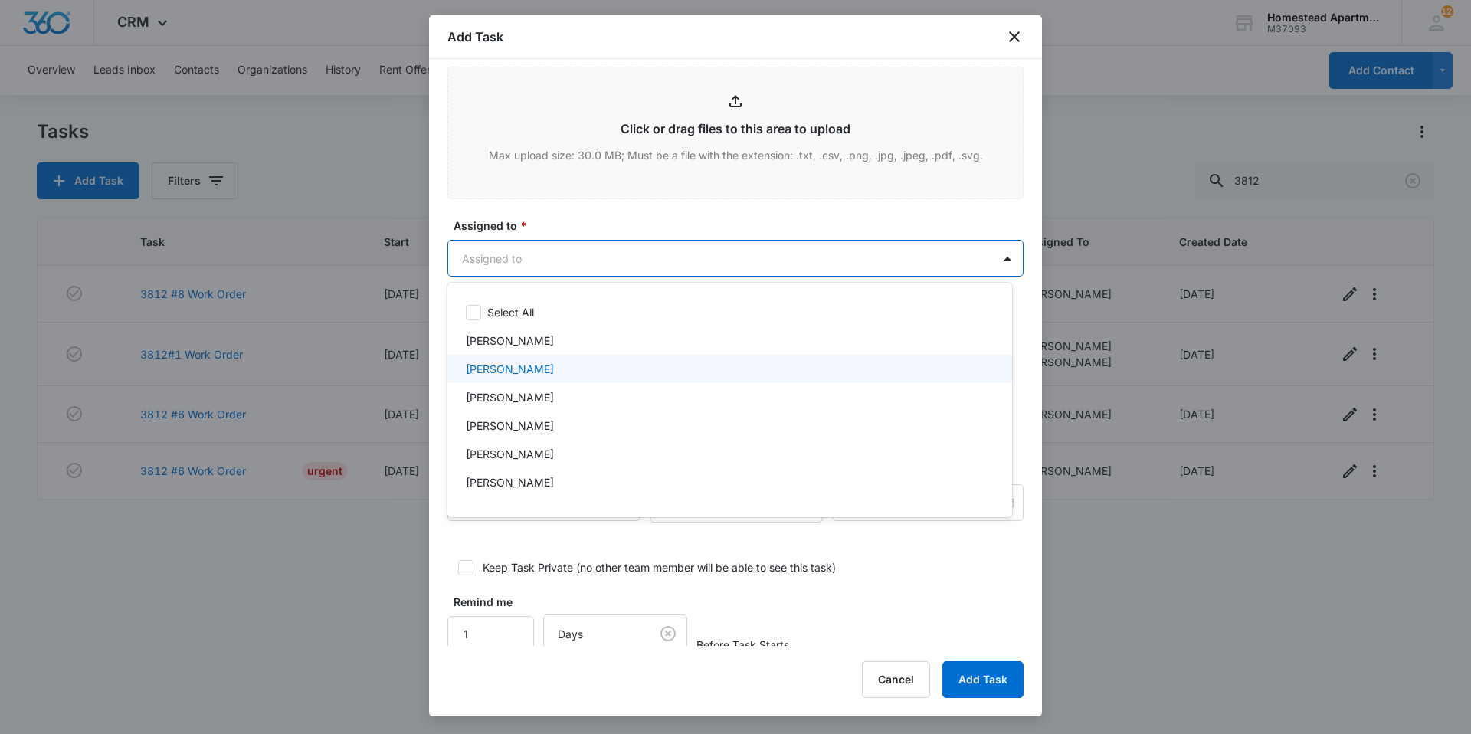
click at [529, 375] on p "[PERSON_NAME]" at bounding box center [510, 369] width 88 height 16
click at [574, 262] on div at bounding box center [735, 367] width 1471 height 734
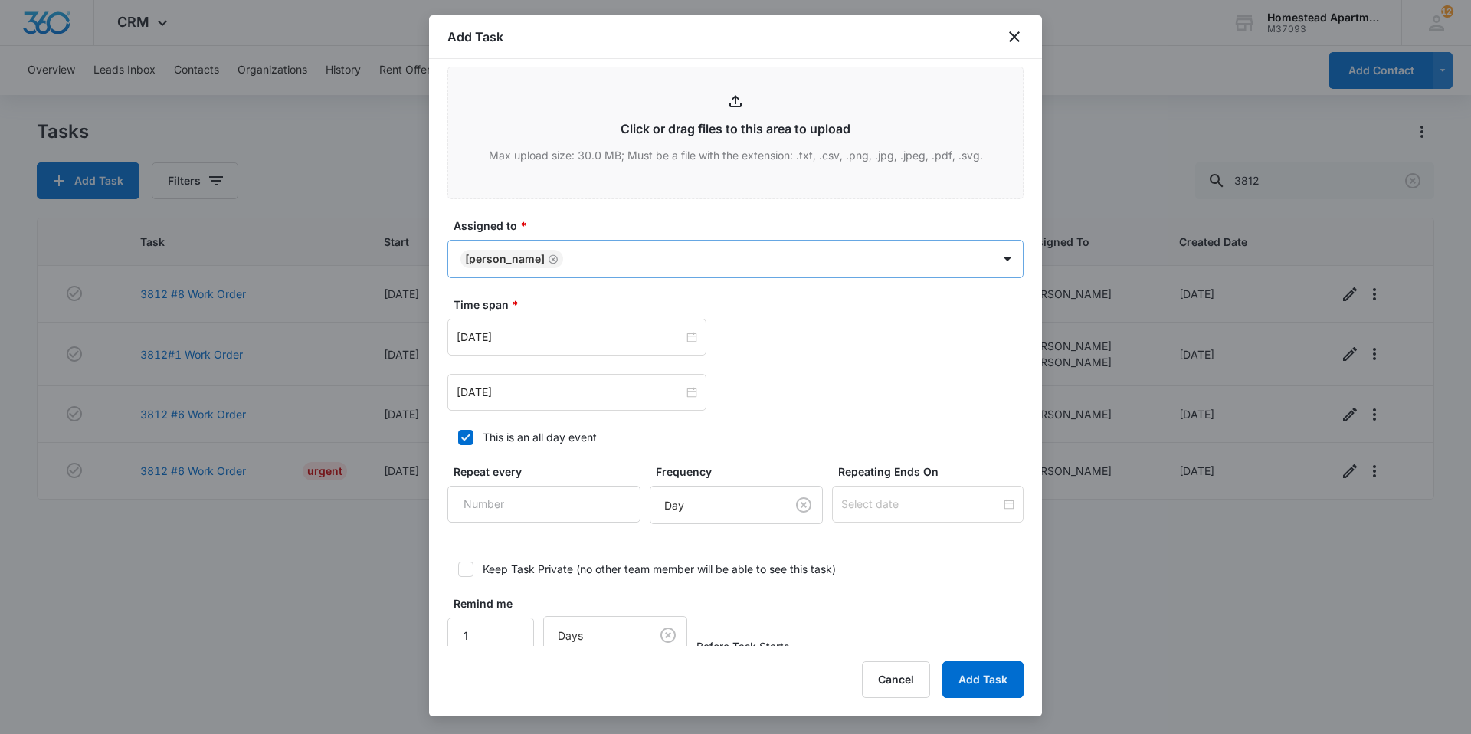
click at [588, 261] on body "CRM Apps Reputation Websites Forms CRM Email Social Content Intelligence Files …" at bounding box center [735, 367] width 1471 height 734
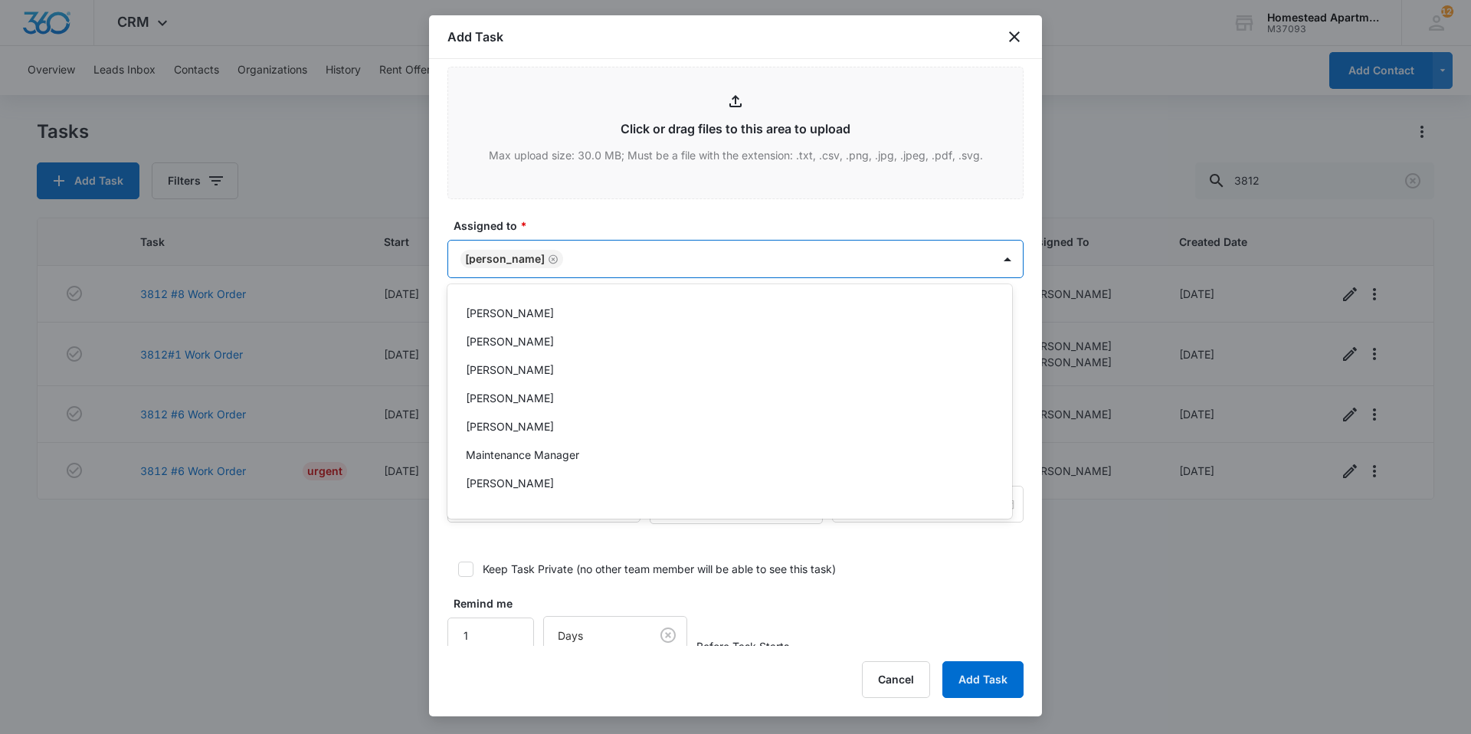
scroll to position [252, 0]
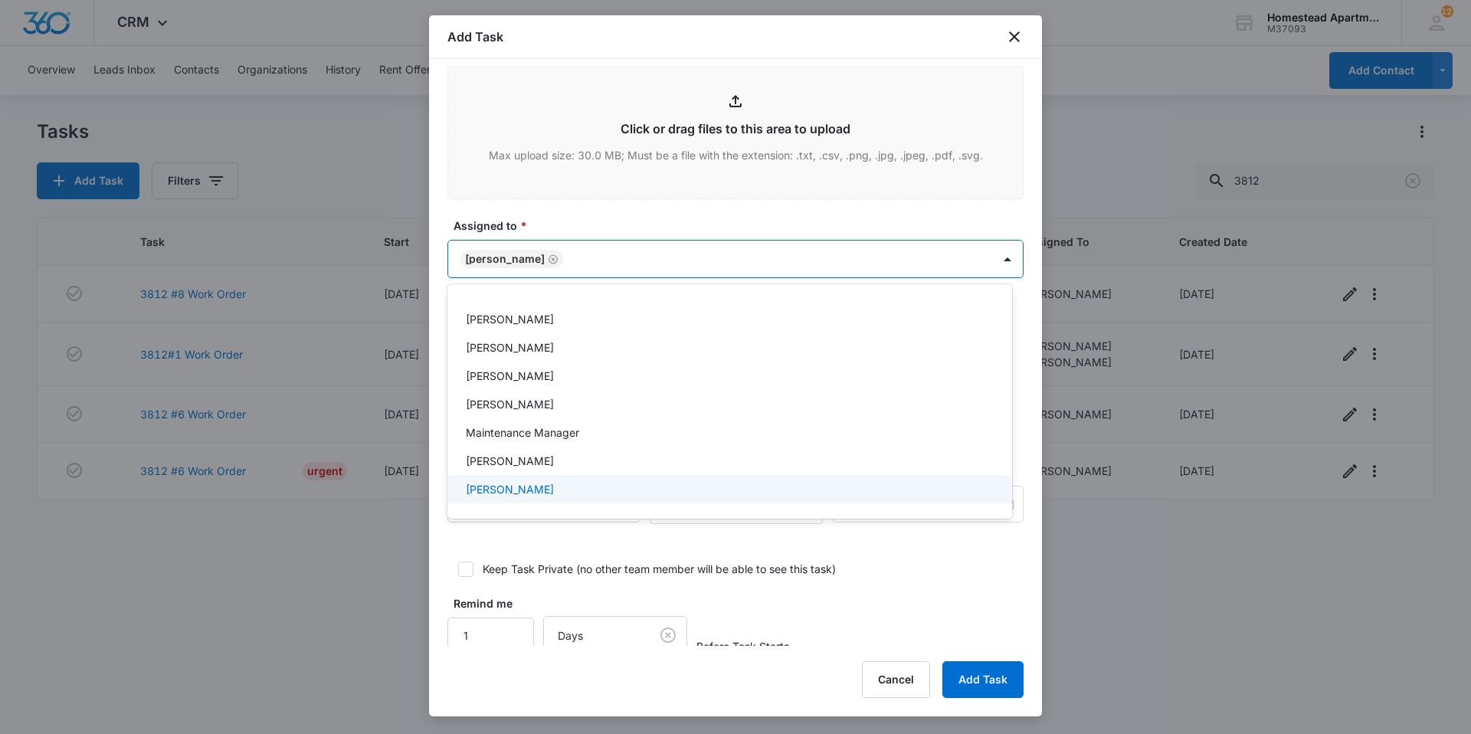
click at [534, 484] on p "[PERSON_NAME]" at bounding box center [510, 489] width 88 height 16
click at [656, 213] on div at bounding box center [735, 367] width 1471 height 734
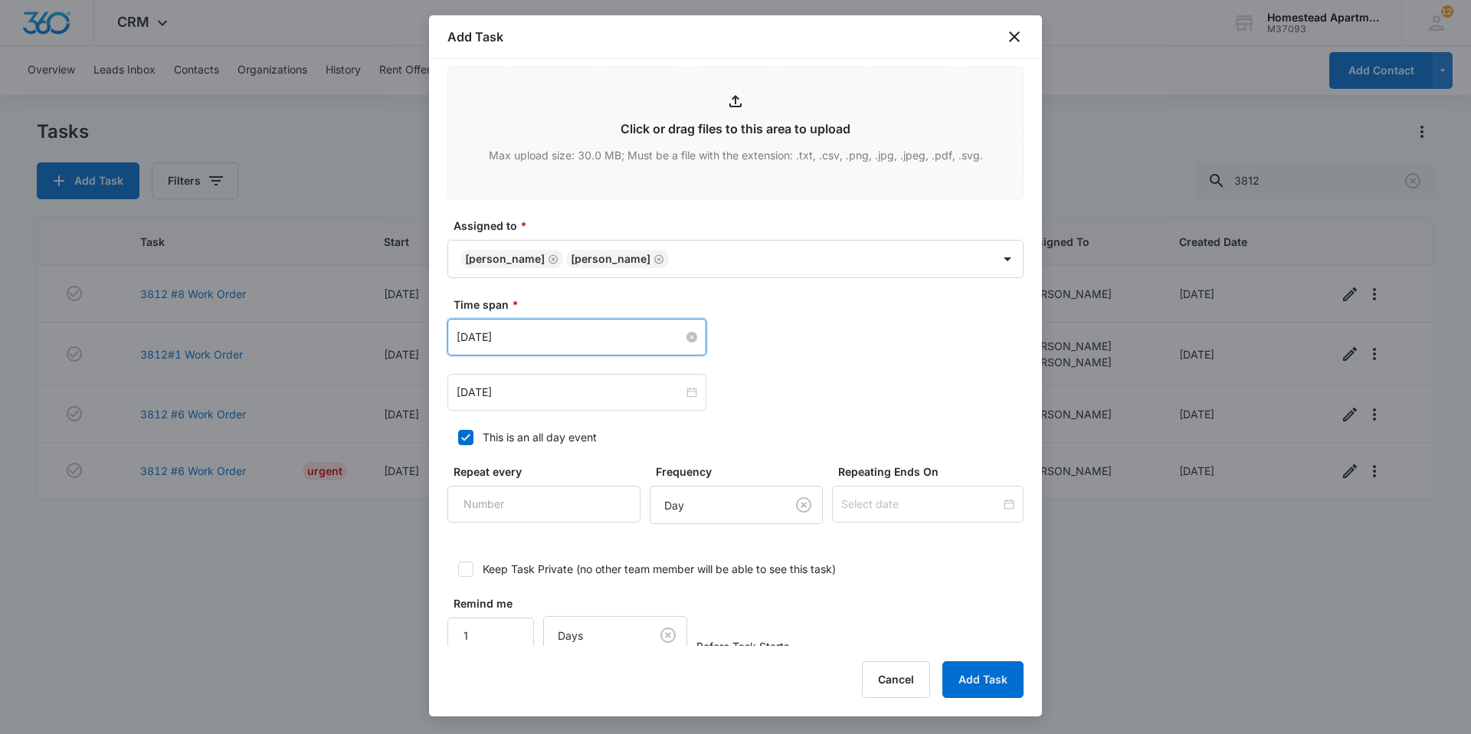
click at [600, 335] on input "[DATE]" at bounding box center [570, 337] width 227 height 17
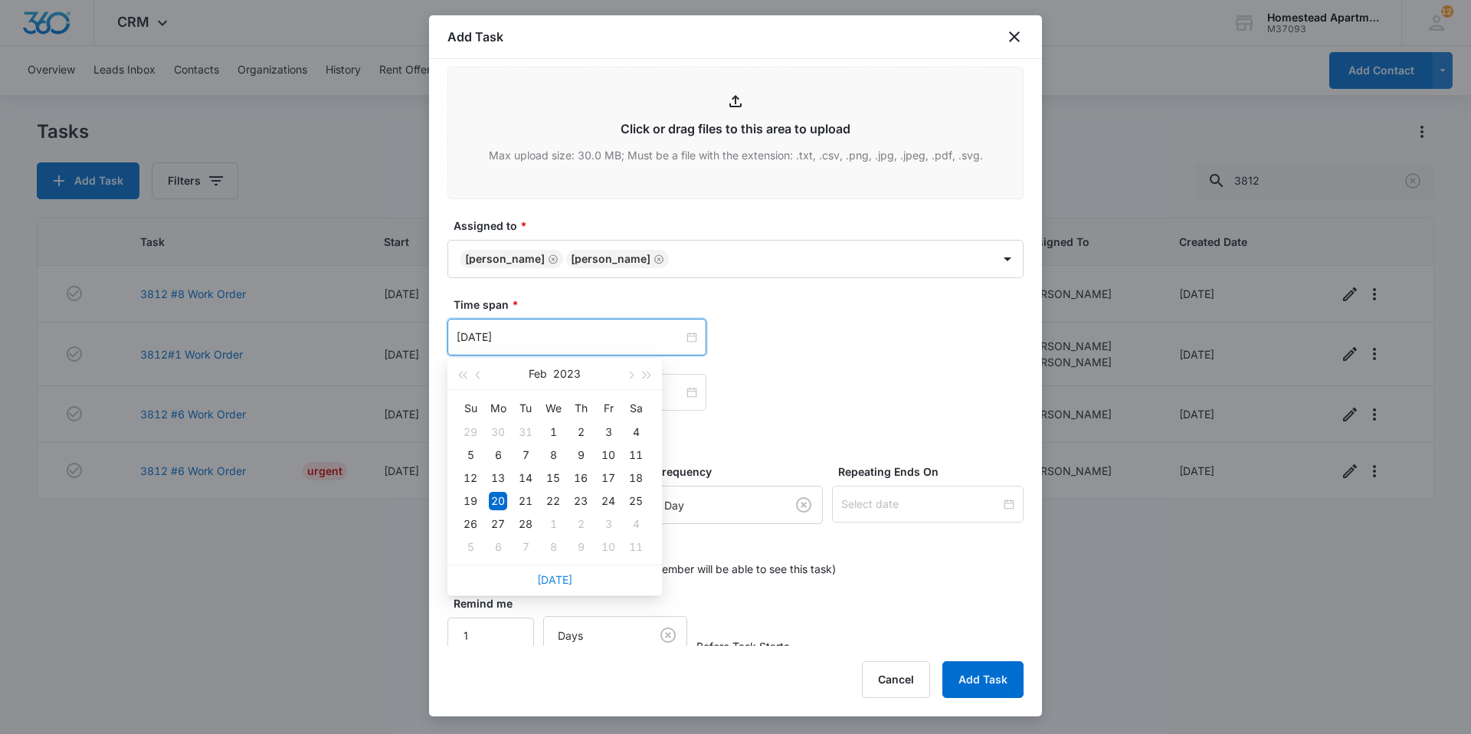
click at [557, 577] on link "Today" at bounding box center [554, 579] width 35 height 13
type input "[DATE]"
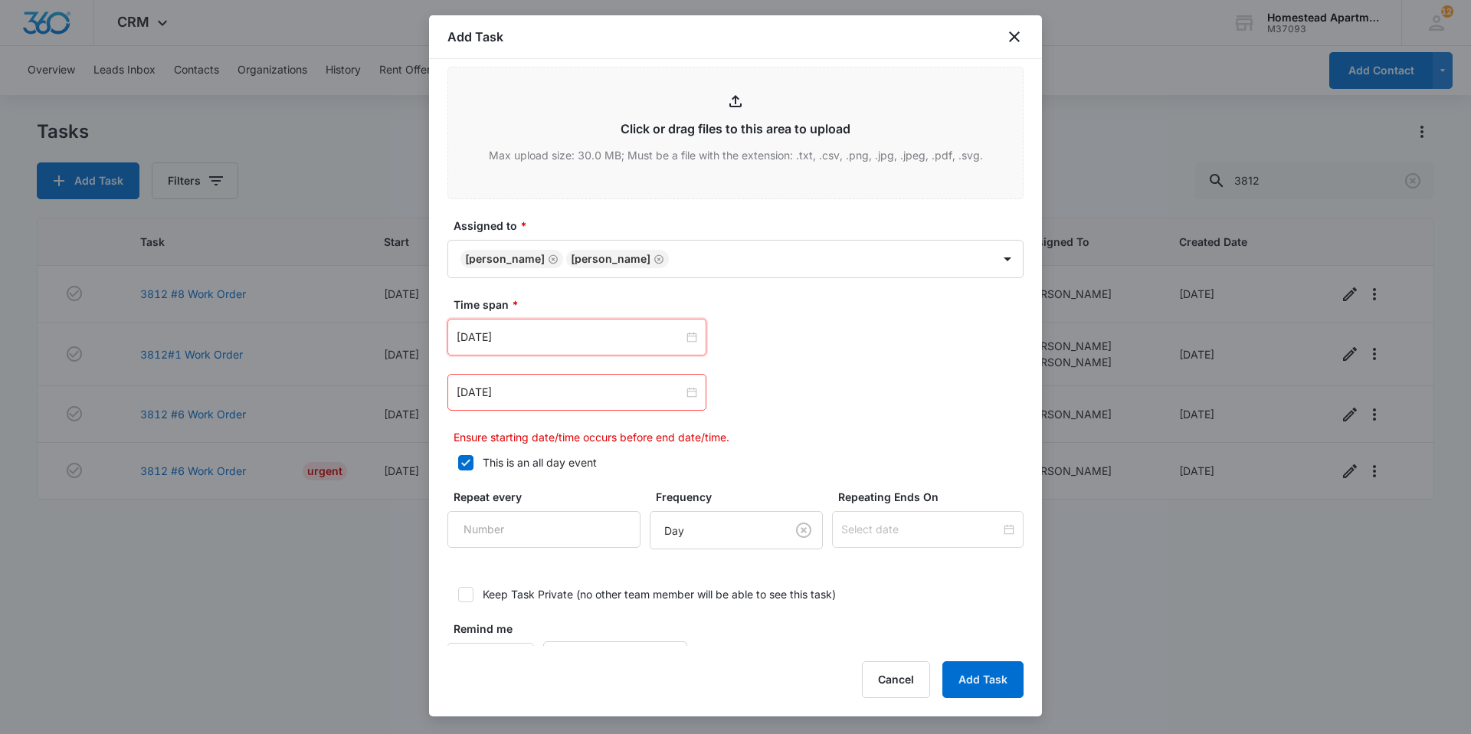
click at [784, 374] on div "[DATE]" at bounding box center [735, 392] width 576 height 37
click at [620, 387] on input "[DATE]" at bounding box center [570, 392] width 227 height 17
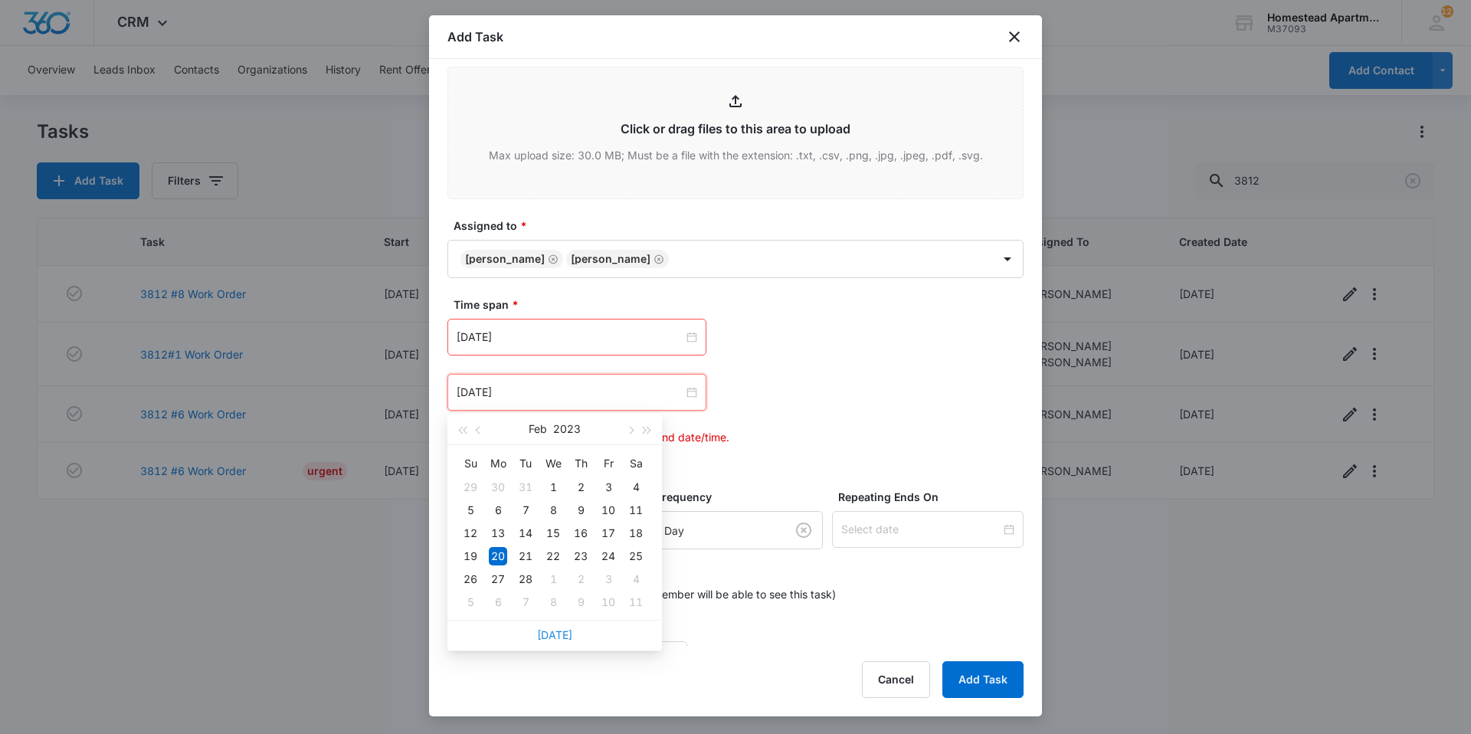
click at [555, 631] on link "Today" at bounding box center [554, 634] width 35 height 13
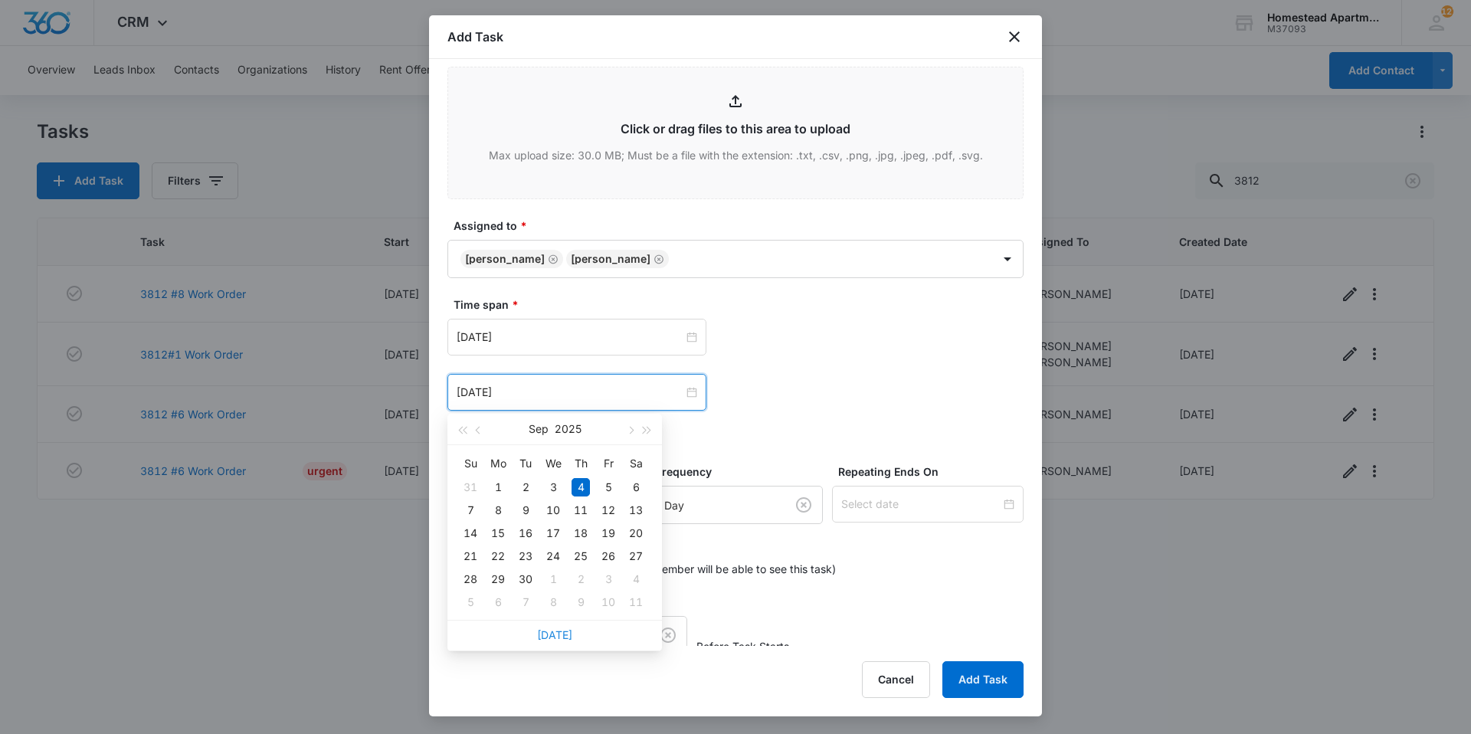
type input "[DATE]"
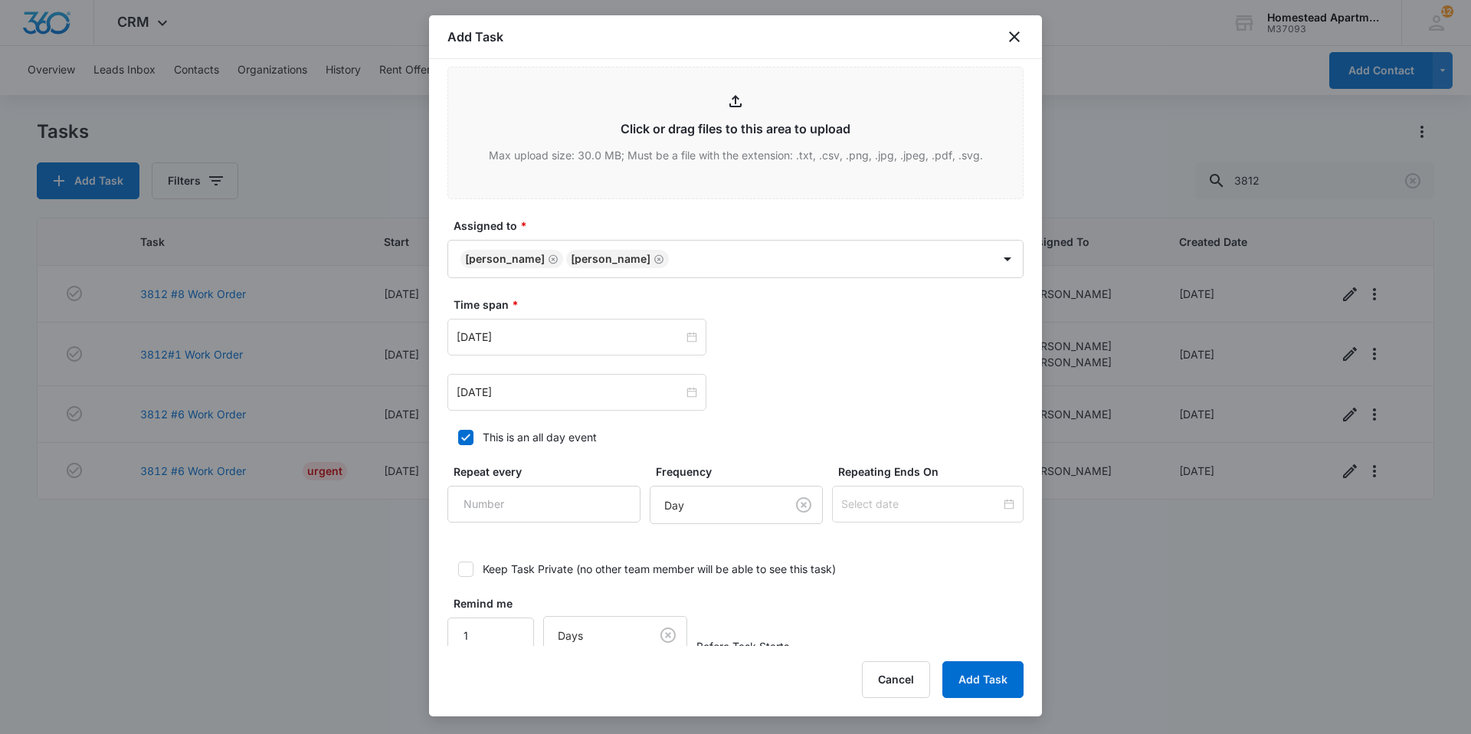
click at [822, 362] on div "Sep 4, 2025 Sep 2025 Su Mo Tu We Th Fr Sa 31 1 2 3 4 5 6 7 8 9 10 11 12 13 14 1…" at bounding box center [735, 365] width 576 height 92
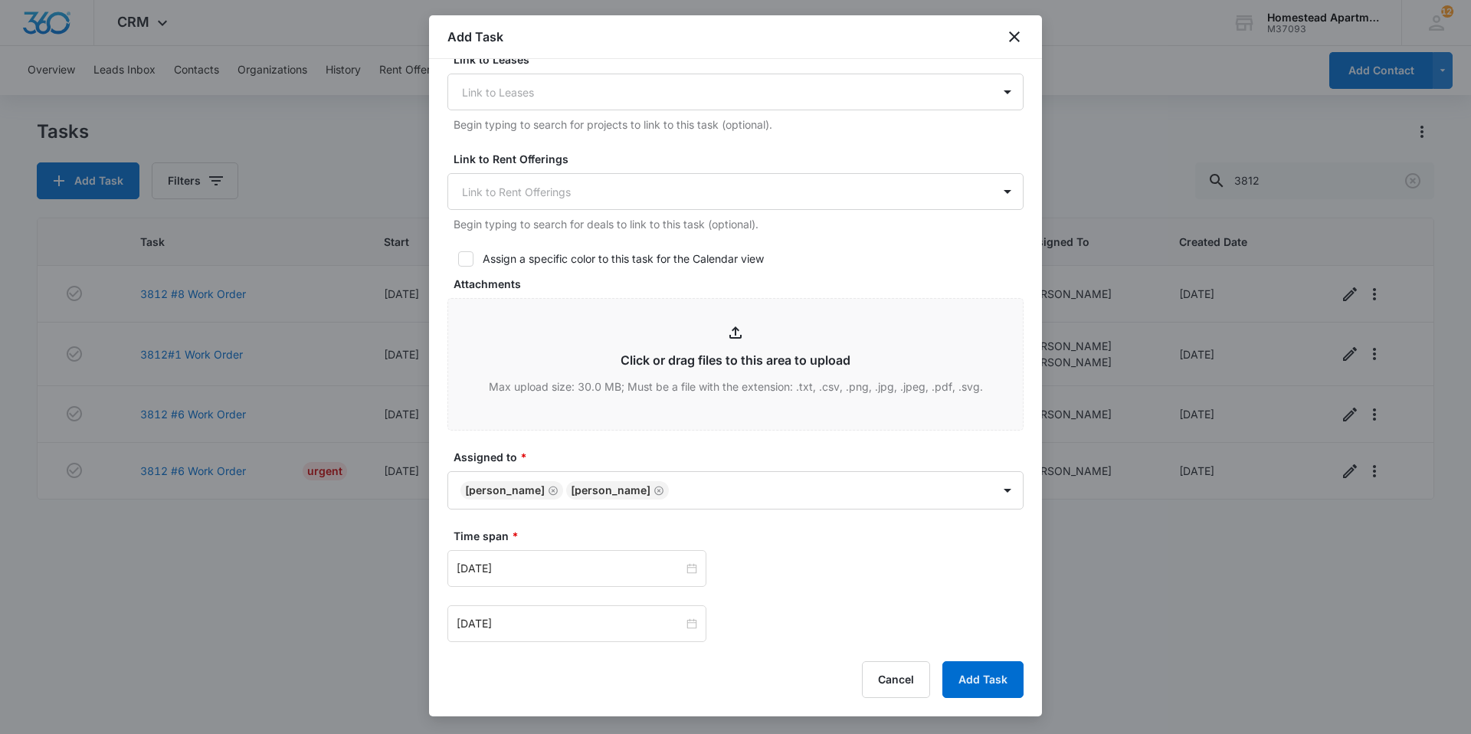
scroll to position [689, 0]
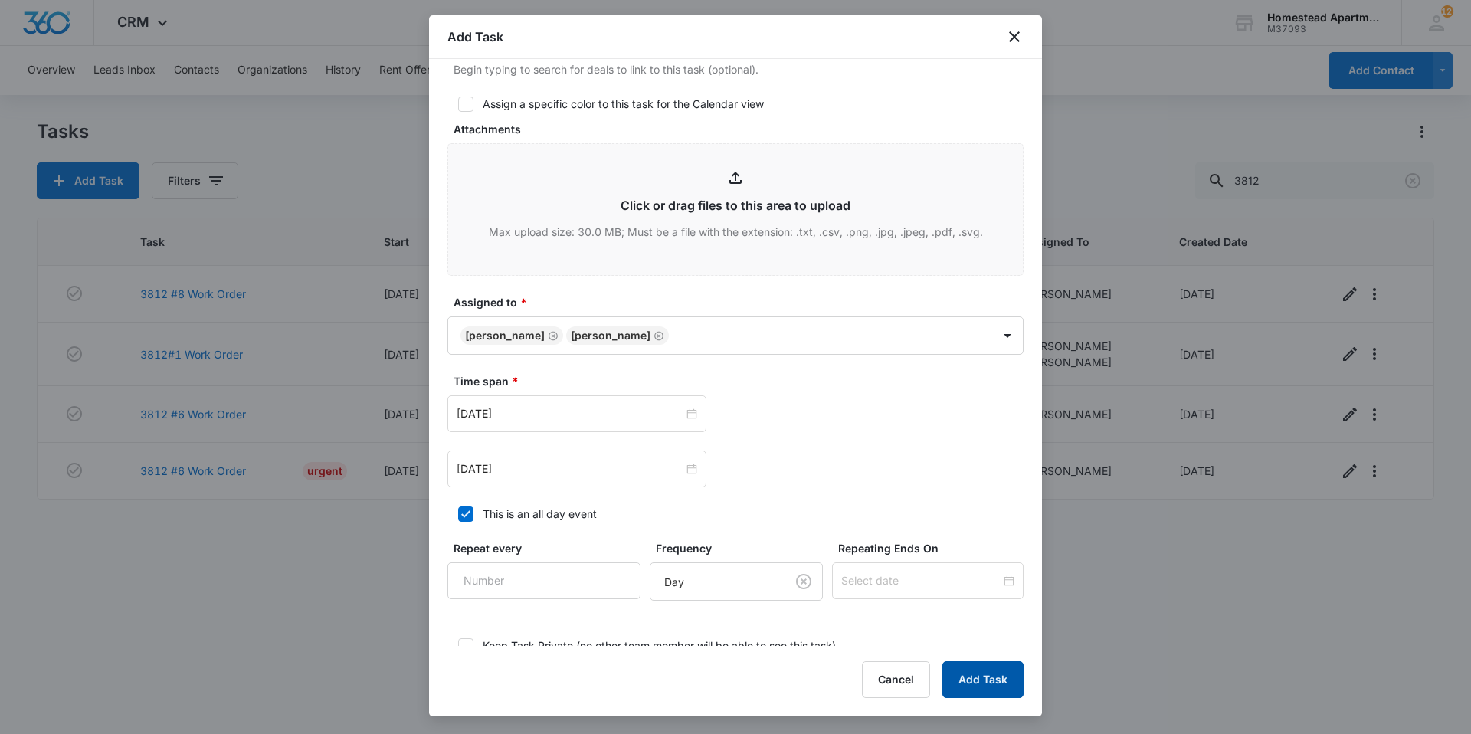
click at [975, 674] on button "Add Task" at bounding box center [982, 679] width 81 height 37
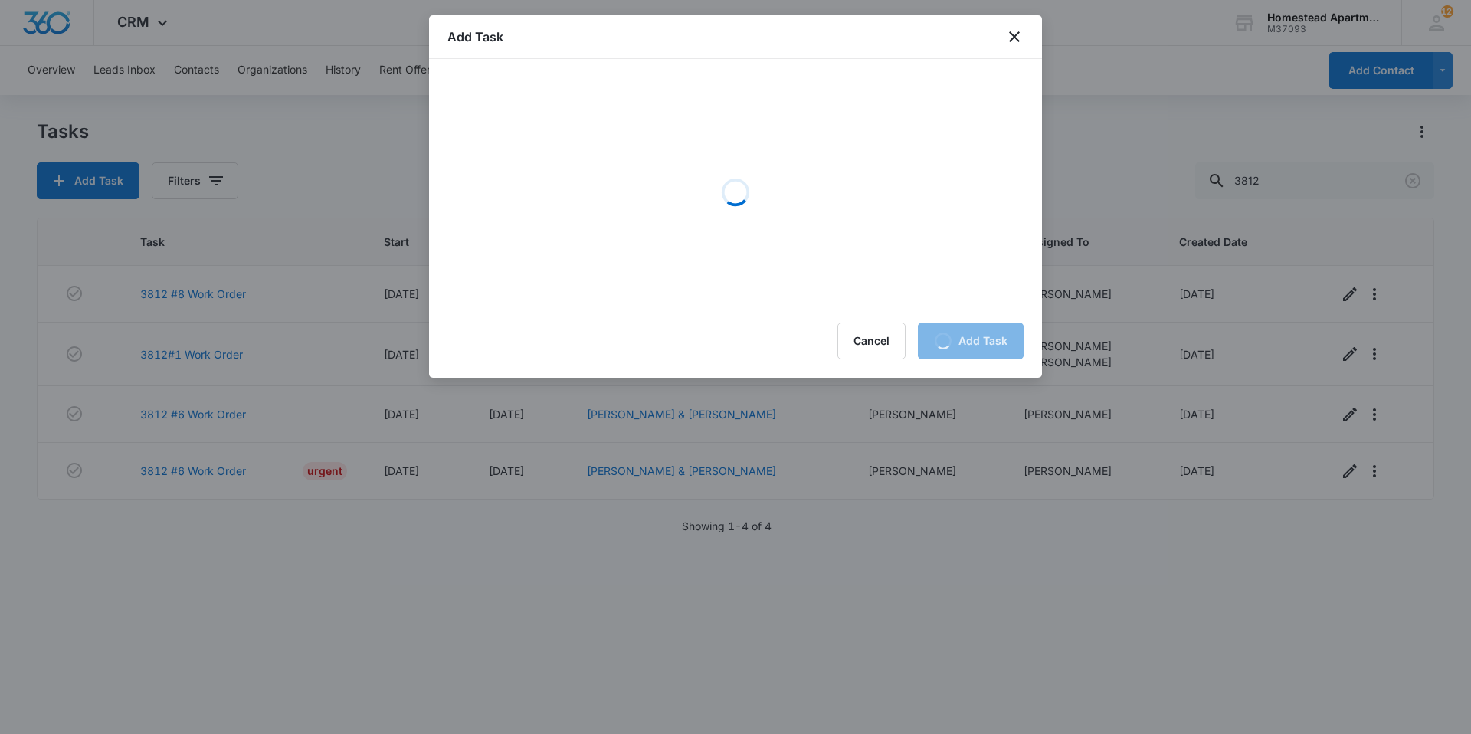
scroll to position [0, 0]
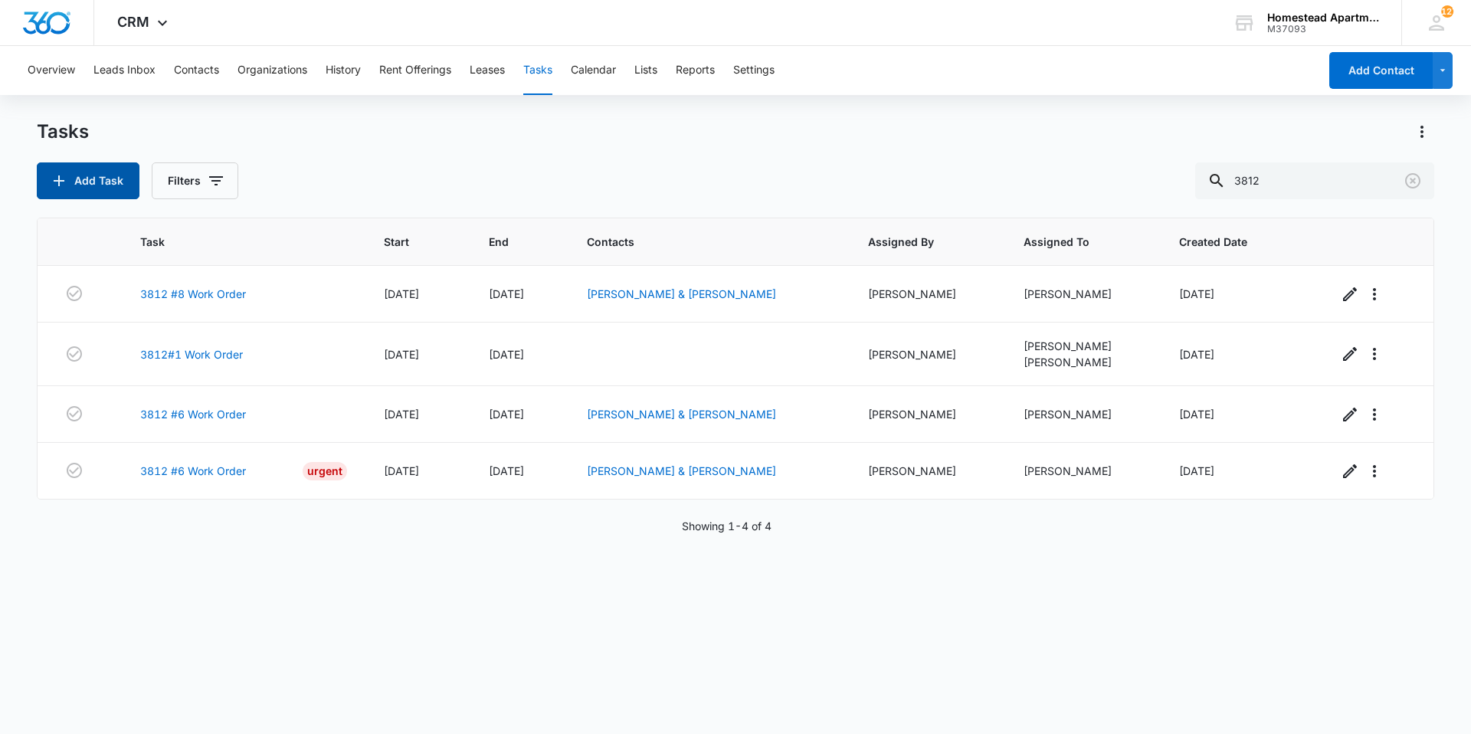
click at [80, 182] on button "Add Task" at bounding box center [88, 180] width 103 height 37
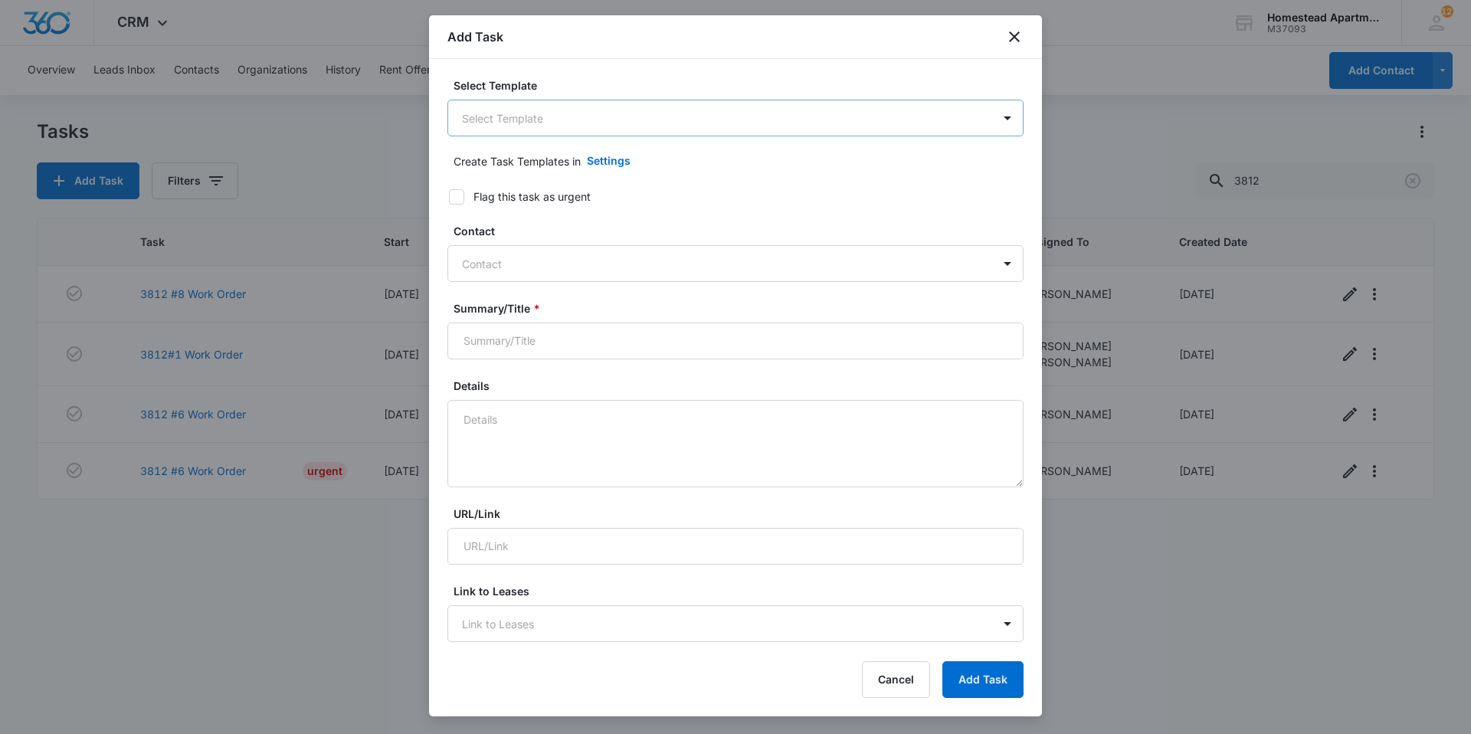
click at [581, 117] on body "CRM Apps Reputation Websites Forms CRM Email Social Content Intelligence Files …" at bounding box center [735, 367] width 1471 height 734
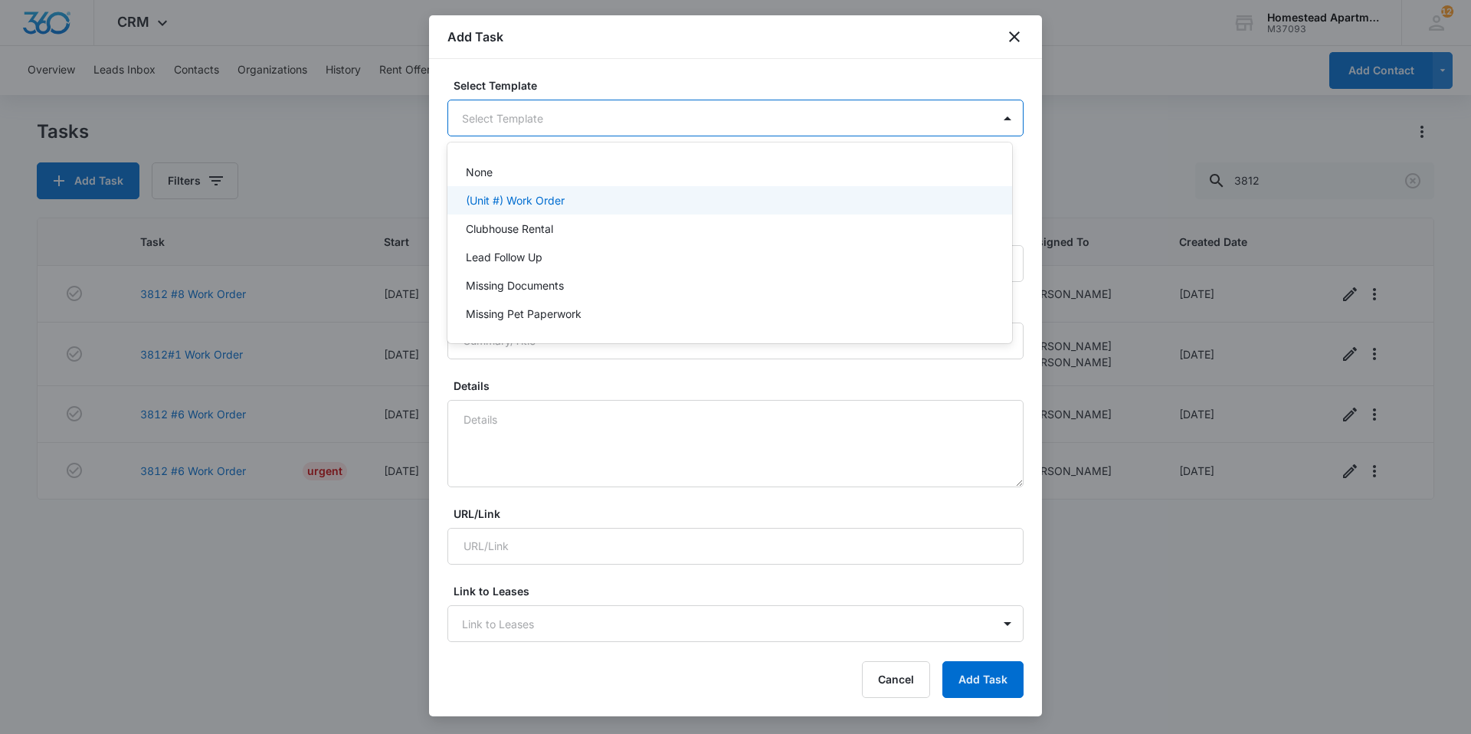
click at [541, 203] on p "(Unit #) Work Order" at bounding box center [515, 200] width 99 height 16
click at [880, 119] on body "CRM Apps Reputation Websites Forms CRM Email Social Content Intelligence Files …" at bounding box center [735, 367] width 1471 height 734
click at [880, 119] on div at bounding box center [735, 367] width 1471 height 734
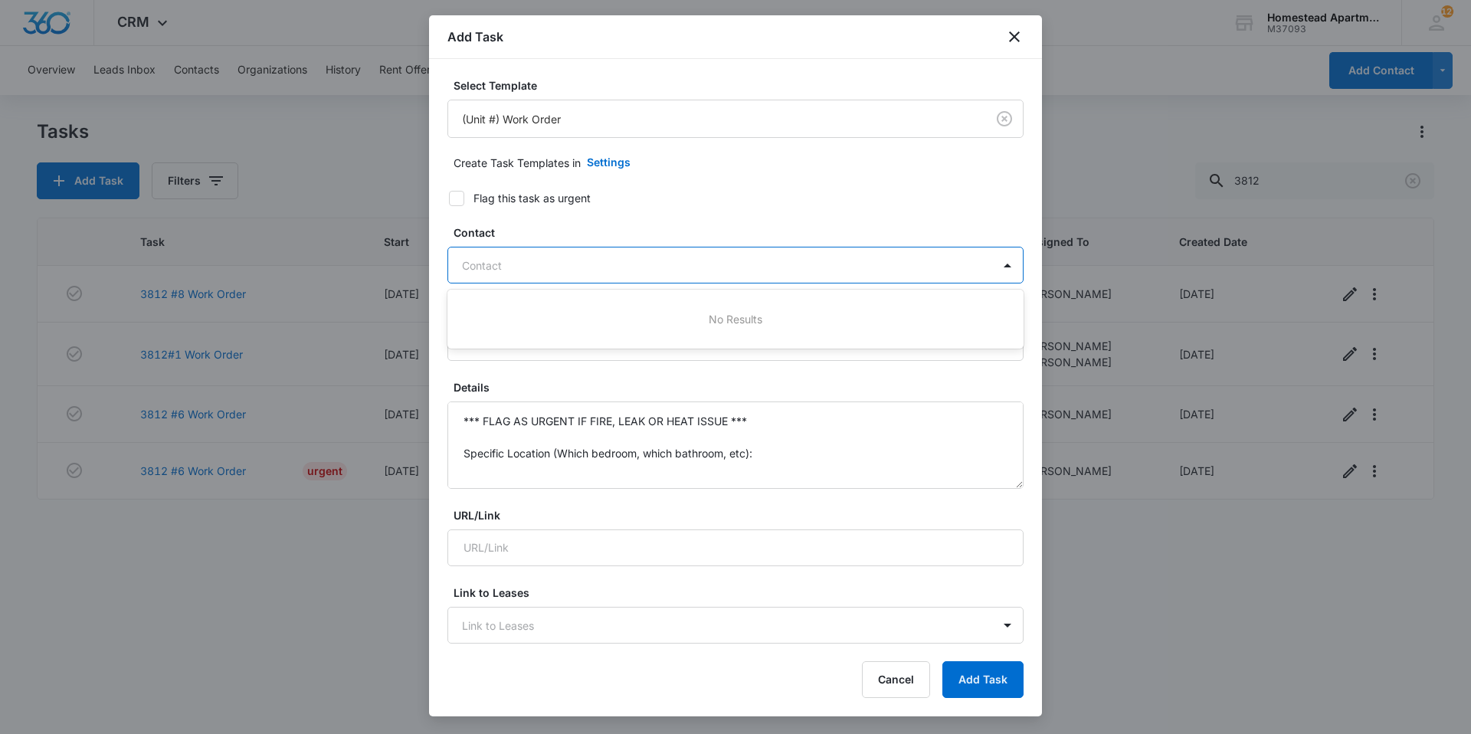
click at [539, 257] on div at bounding box center [726, 265] width 529 height 19
click at [672, 236] on label "Contact" at bounding box center [741, 232] width 576 height 16
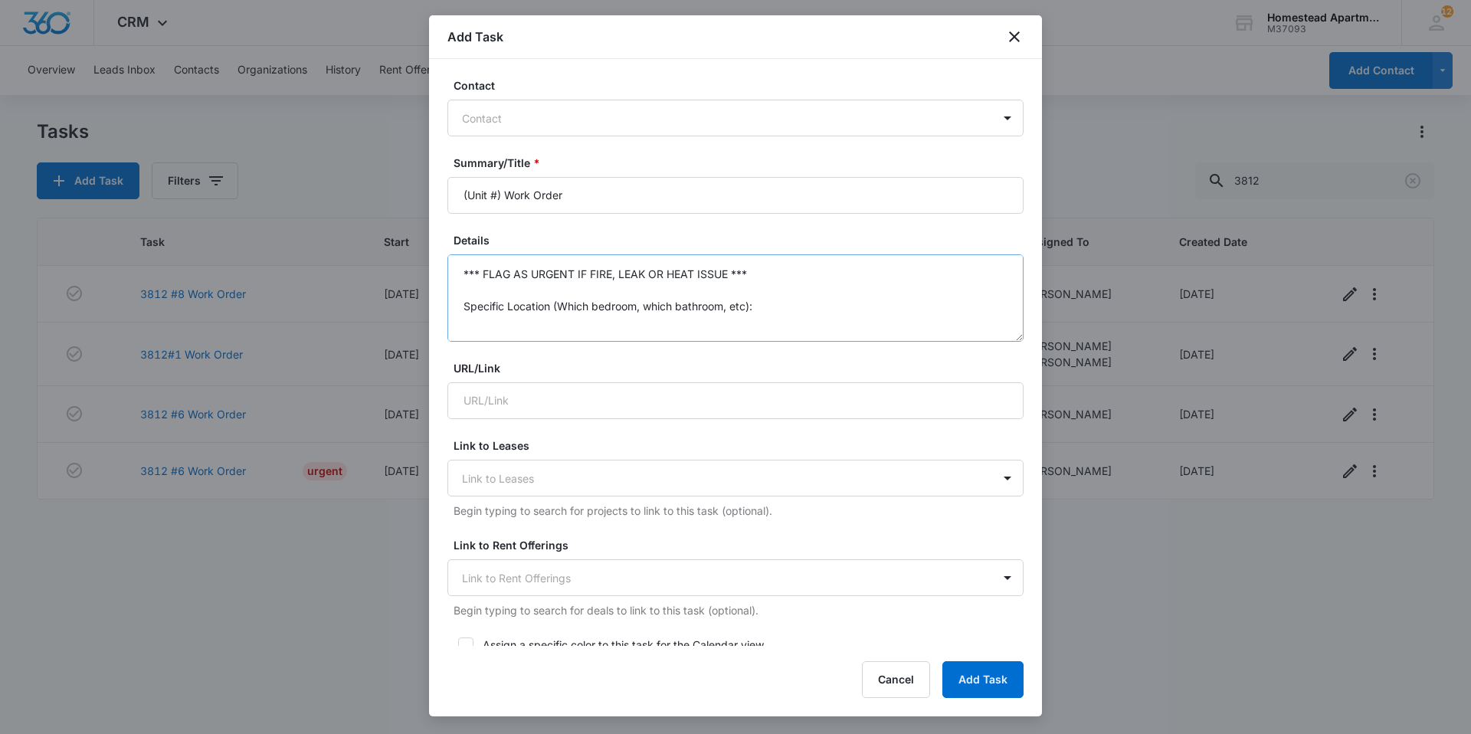
scroll to position [153, 0]
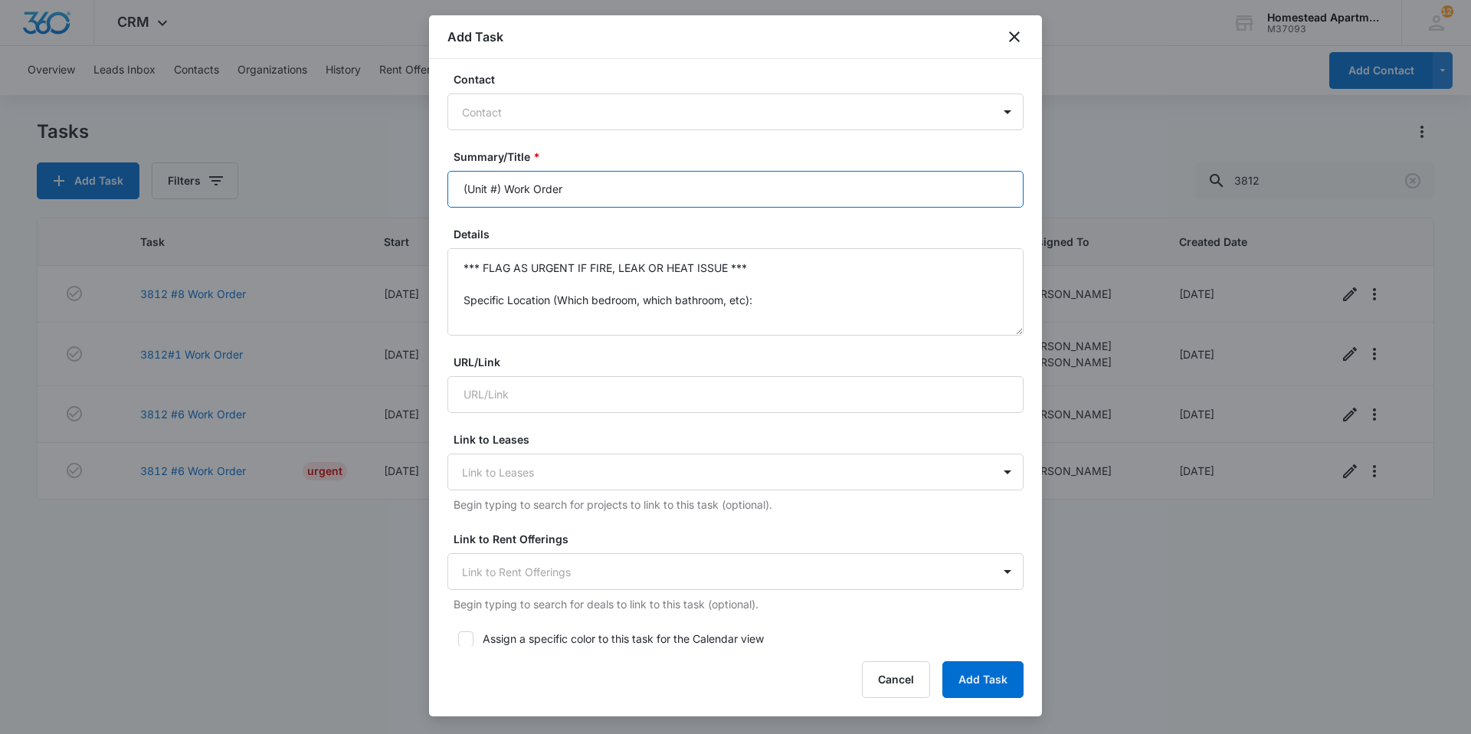
drag, startPoint x: 603, startPoint y: 191, endPoint x: 406, endPoint y: 213, distance: 198.1
click at [406, 213] on body "CRM Apps Reputation Websites Forms CRM Email Social Content Intelligence Files …" at bounding box center [735, 367] width 1471 height 734
type input "Clubhouse Work Order"
click at [579, 165] on div "Summary/Title * Clubhouse Work Order" at bounding box center [735, 178] width 576 height 59
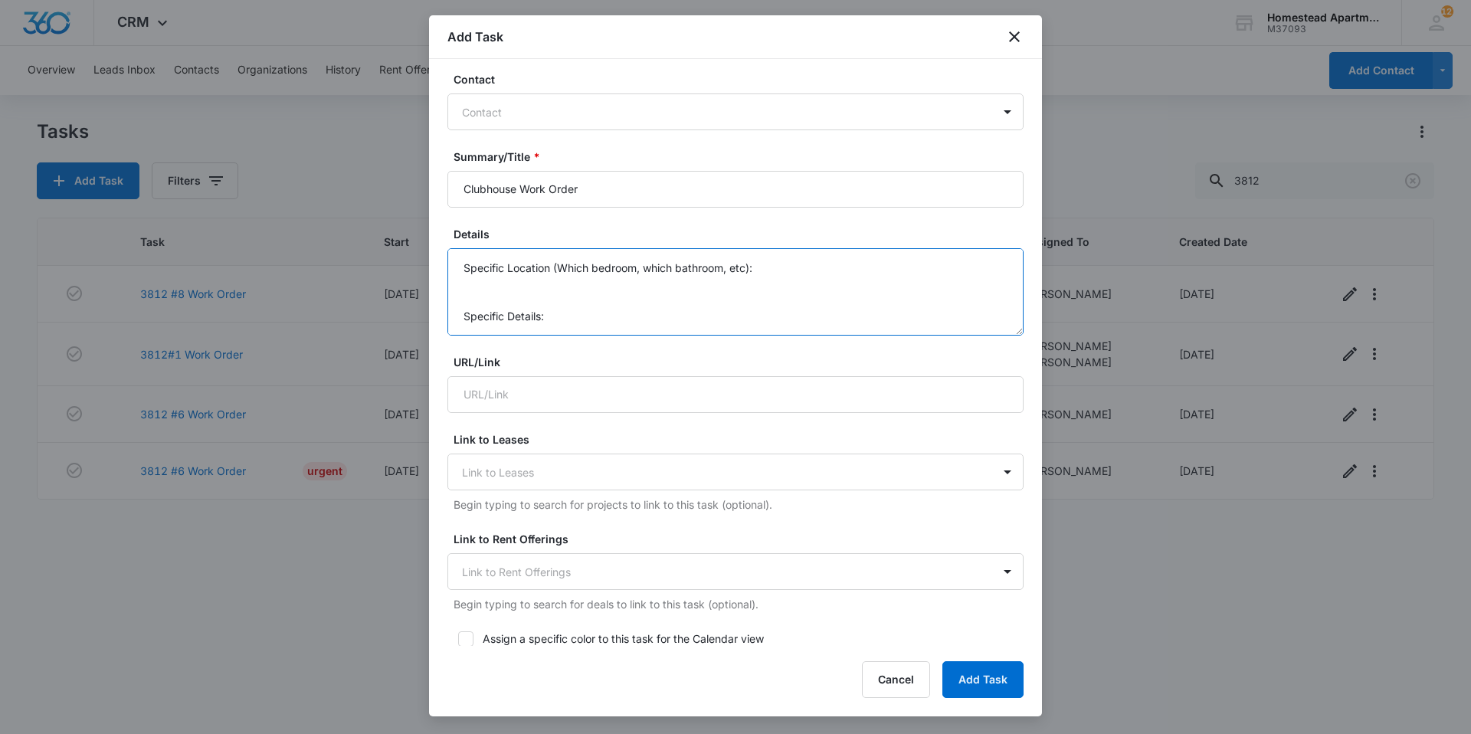
scroll to position [113, 0]
drag, startPoint x: 476, startPoint y: 266, endPoint x: 799, endPoint y: 336, distance: 329.9
click at [799, 336] on form "Select Template (Unit #) Work Order Create Task Templates in Settings Flag this…" at bounding box center [735, 594] width 576 height 1340
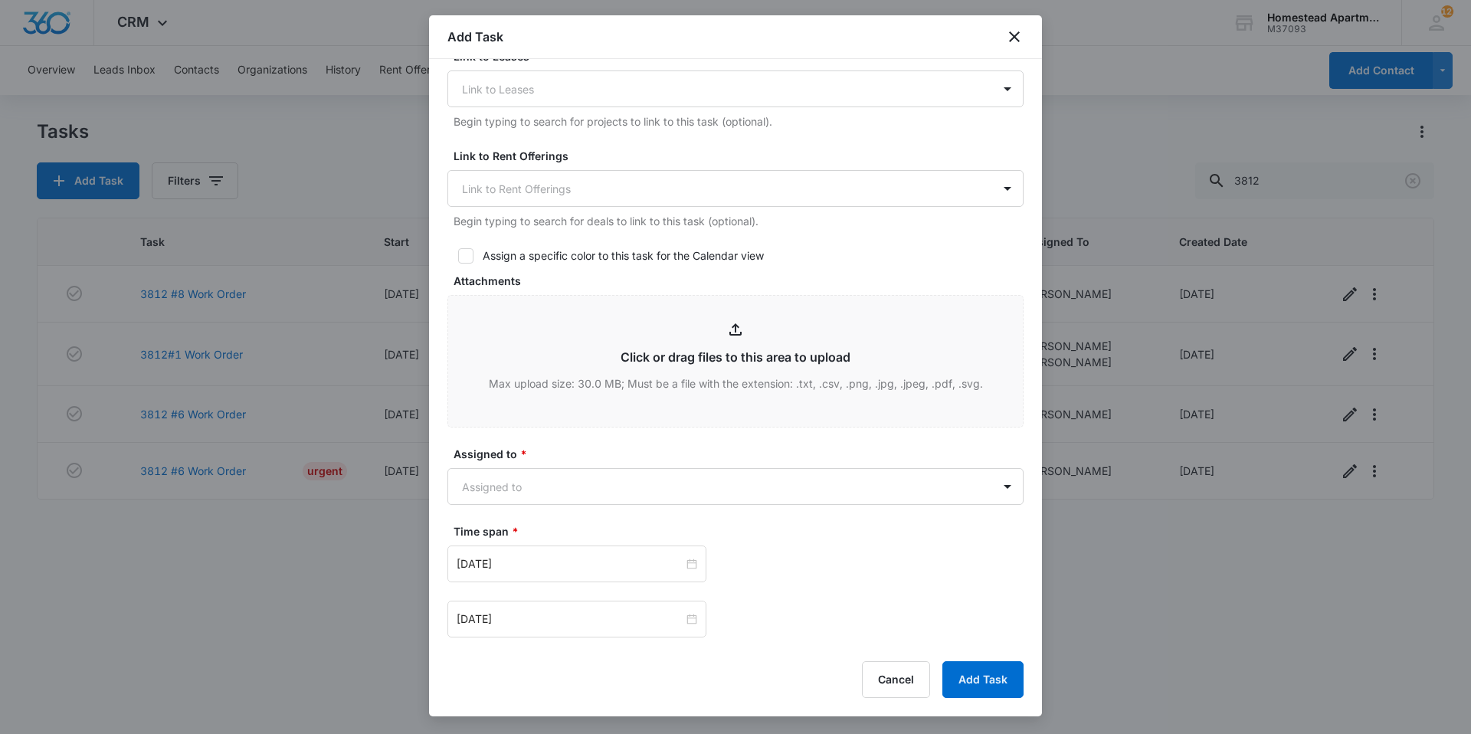
scroll to position [766, 0]
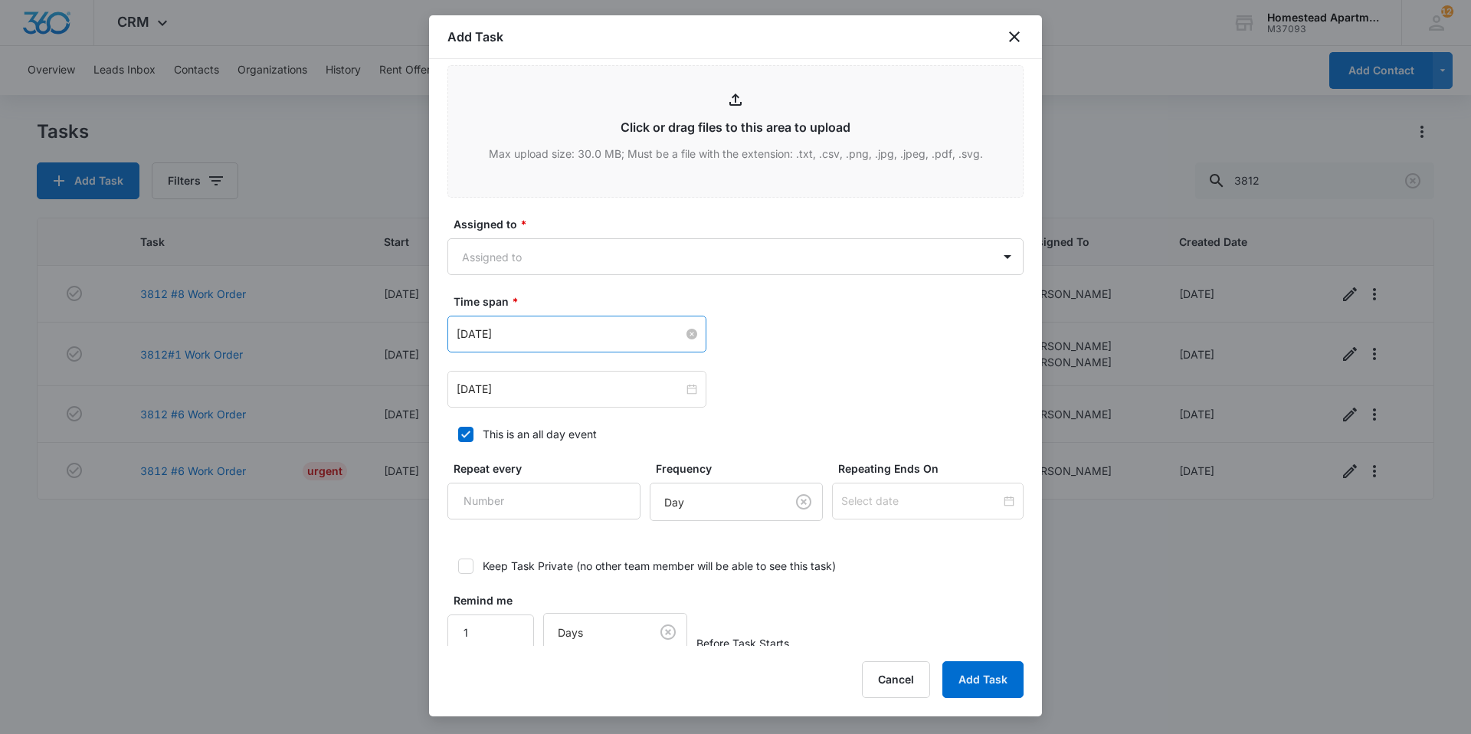
type textarea "Ice maker had build up ice on drip pan."
click at [545, 339] on input "[DATE]" at bounding box center [570, 334] width 227 height 17
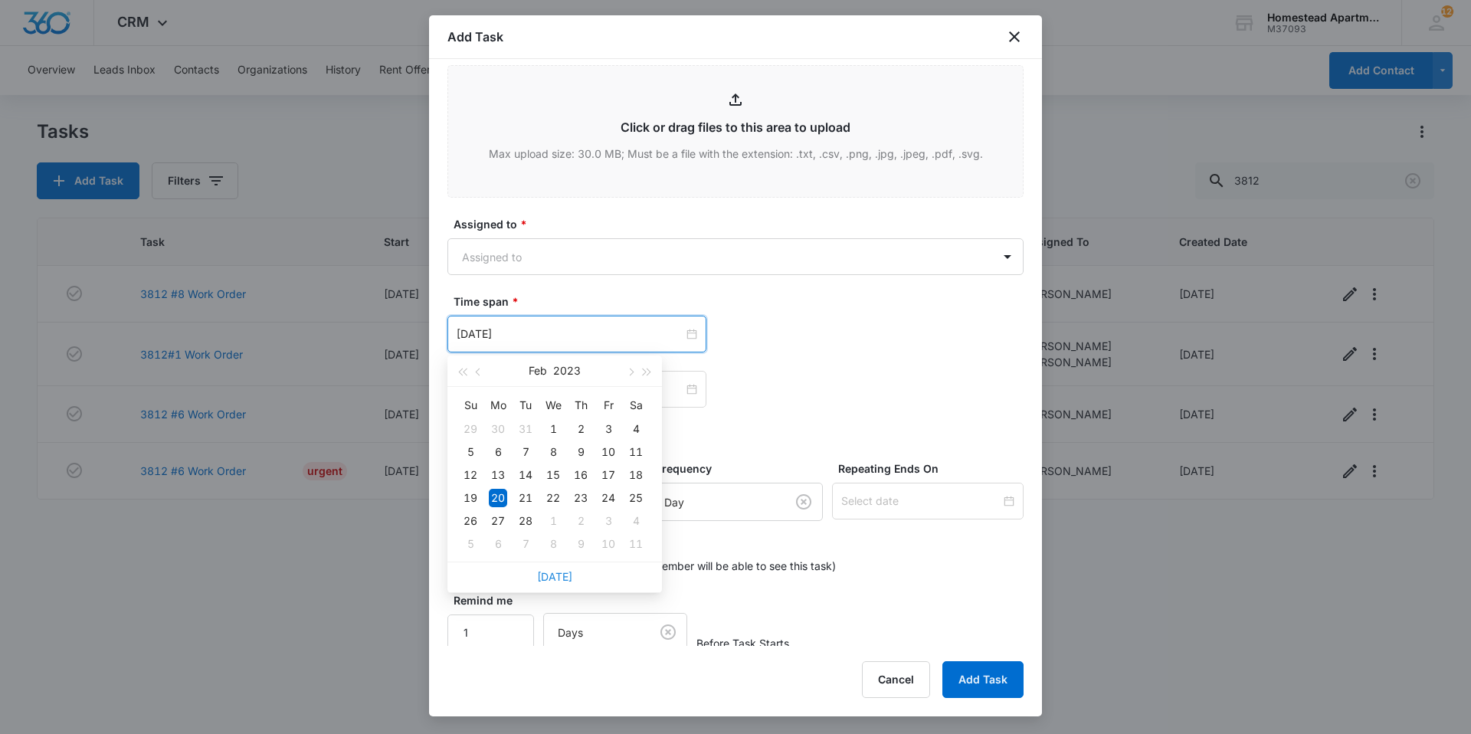
click at [542, 574] on link "Today" at bounding box center [554, 576] width 35 height 13
type input "[DATE]"
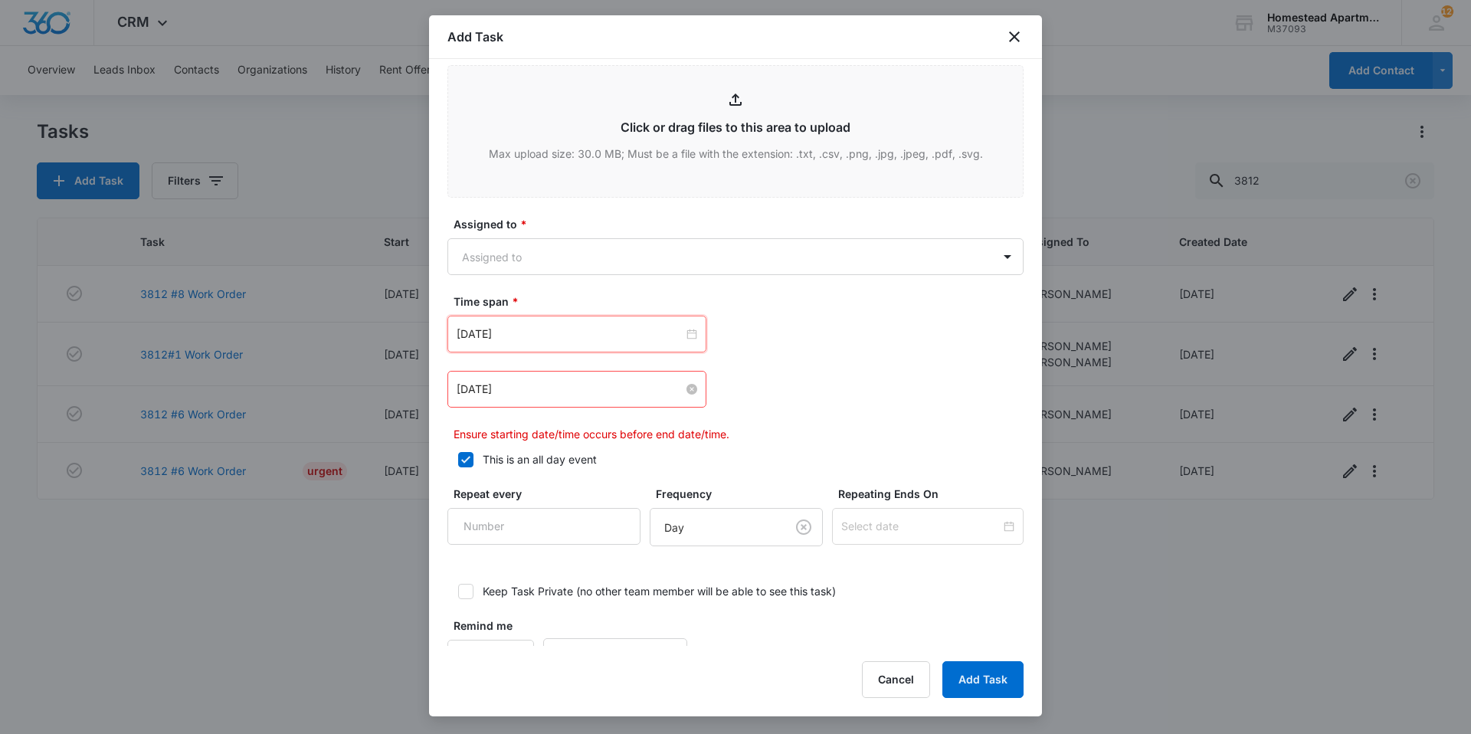
click at [561, 392] on input "[DATE]" at bounding box center [570, 389] width 227 height 17
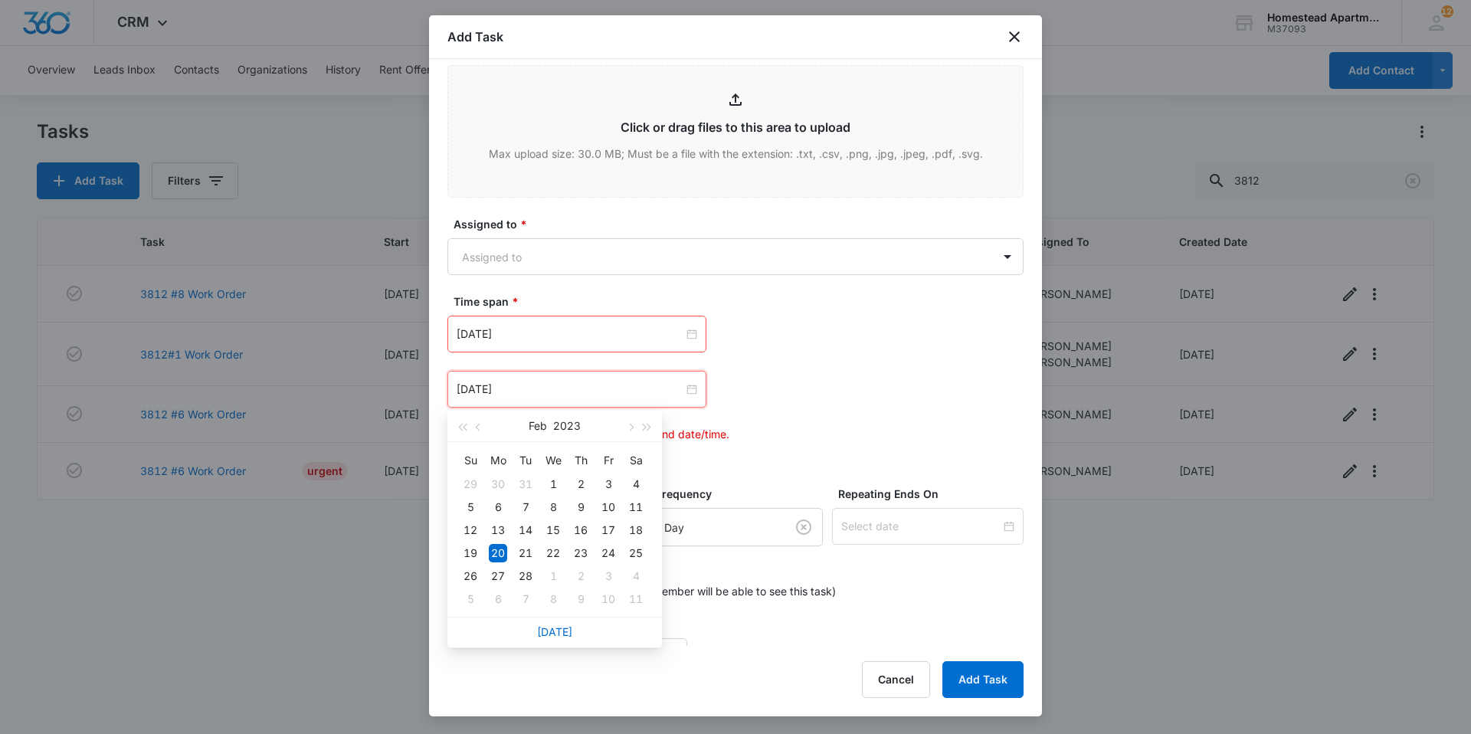
click at [566, 624] on div "Today" at bounding box center [554, 632] width 214 height 31
click at [564, 638] on div "Today" at bounding box center [554, 632] width 214 height 31
click at [561, 630] on link "Today" at bounding box center [554, 631] width 35 height 13
type input "[DATE]"
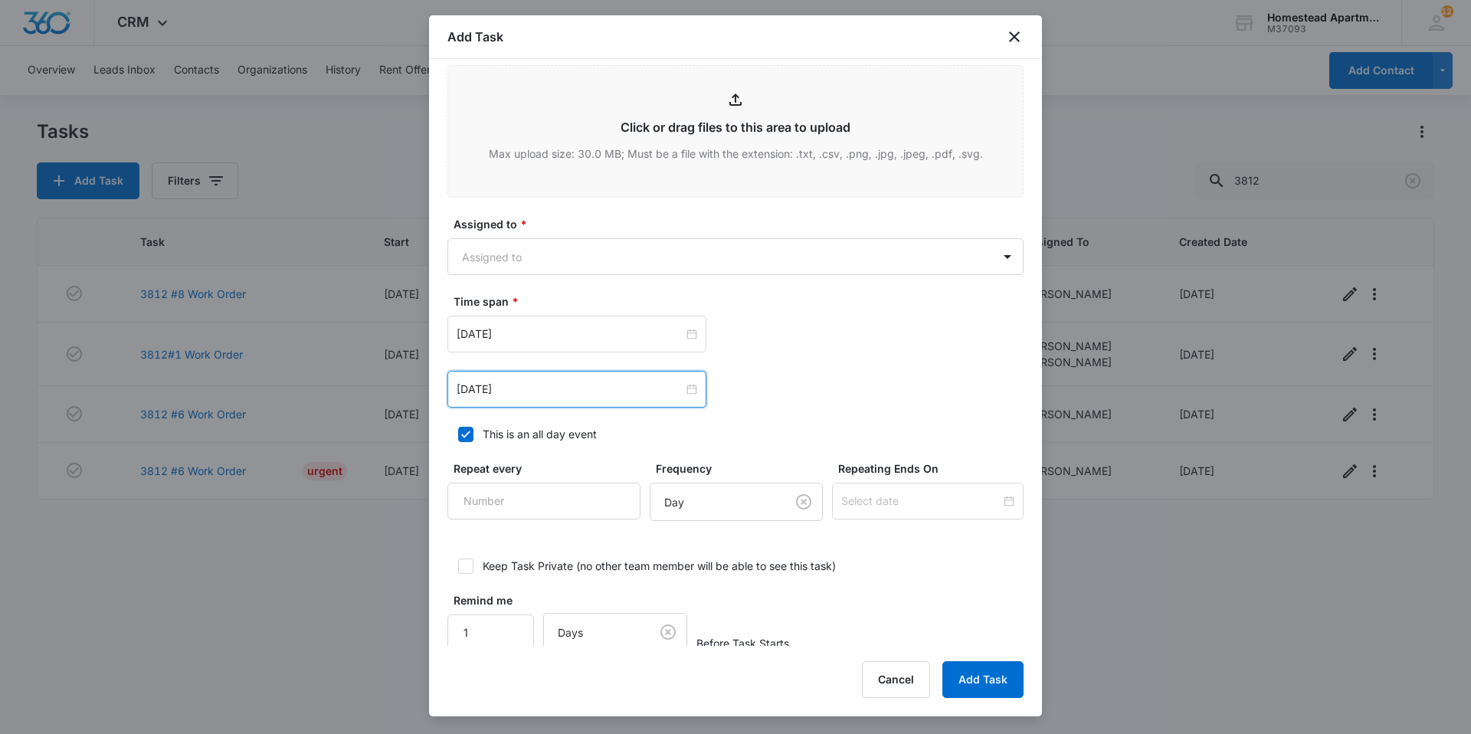
click at [807, 383] on div "Sep 4, 2025 Sep 2025 Su Mo Tu We Th Fr Sa 31 1 2 3 4 5 6 7 8 9 10 11 12 13 14 1…" at bounding box center [735, 389] width 576 height 37
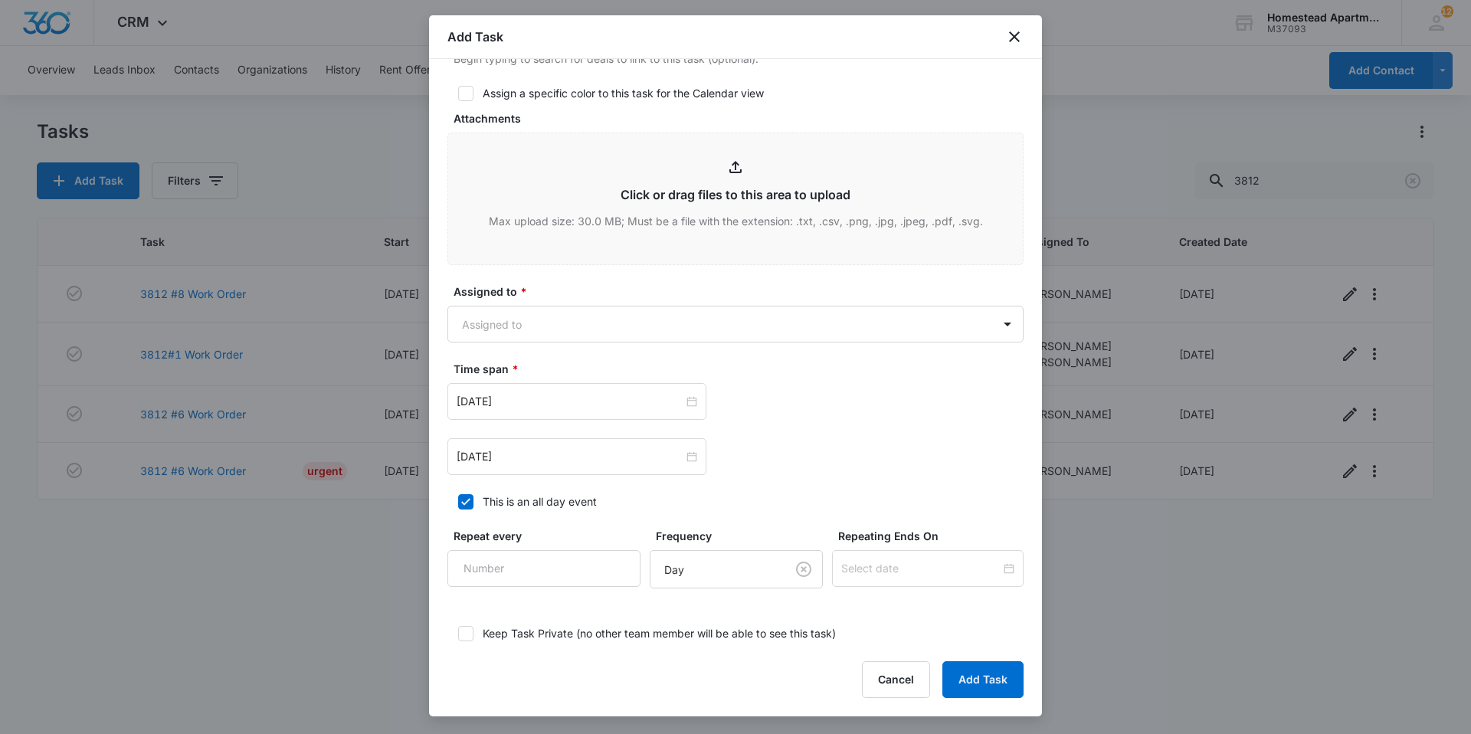
scroll to position [713, 0]
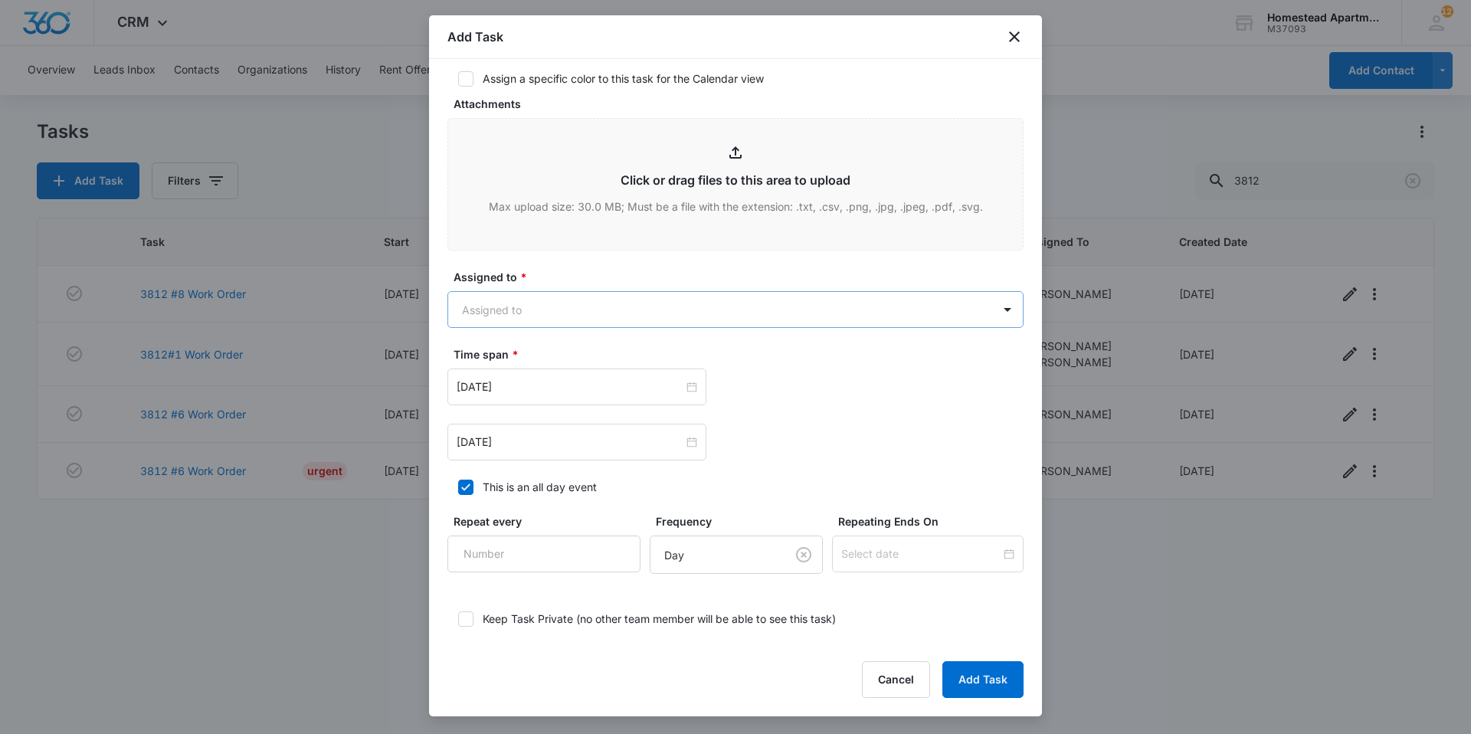
click at [736, 309] on body "CRM Apps Reputation Websites Forms CRM Email Social Content Intelligence Files …" at bounding box center [735, 367] width 1471 height 734
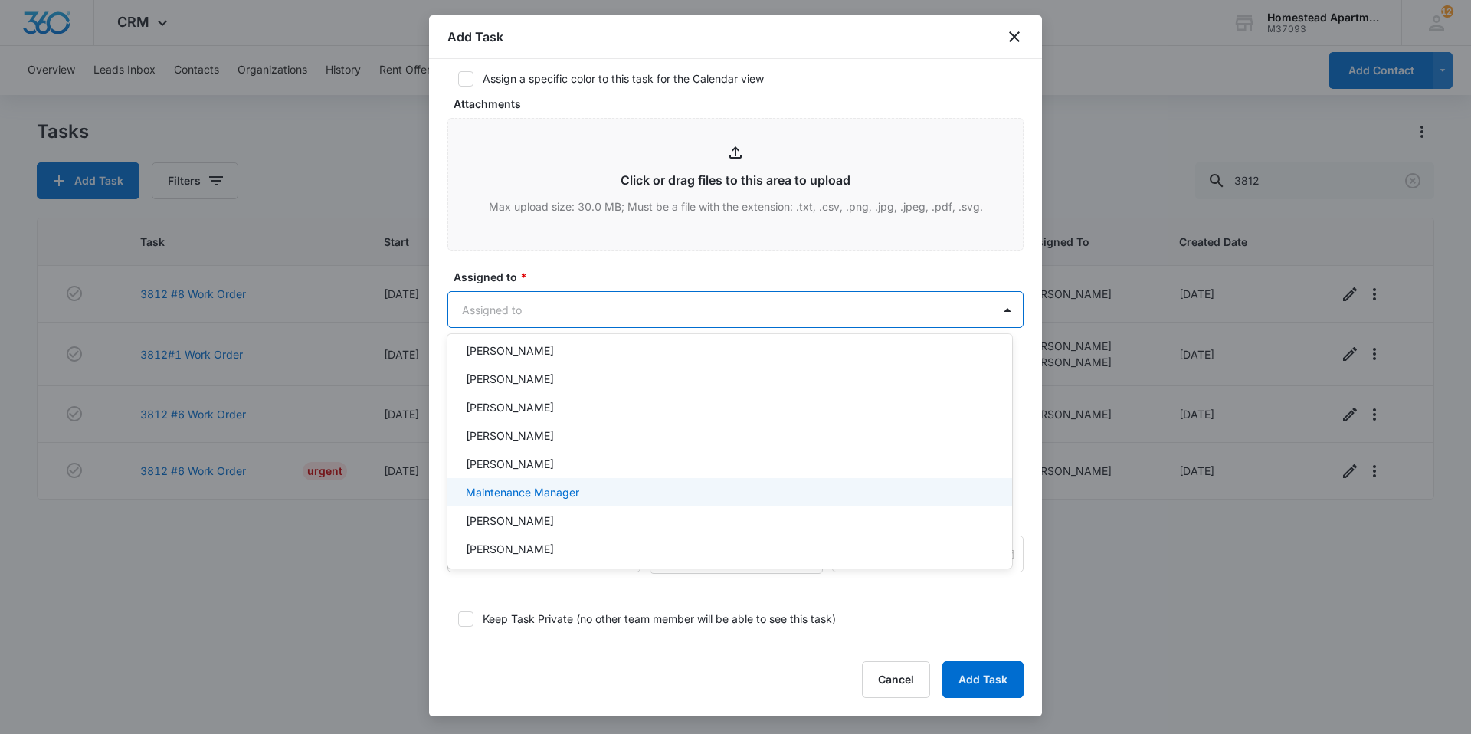
scroll to position [250, 0]
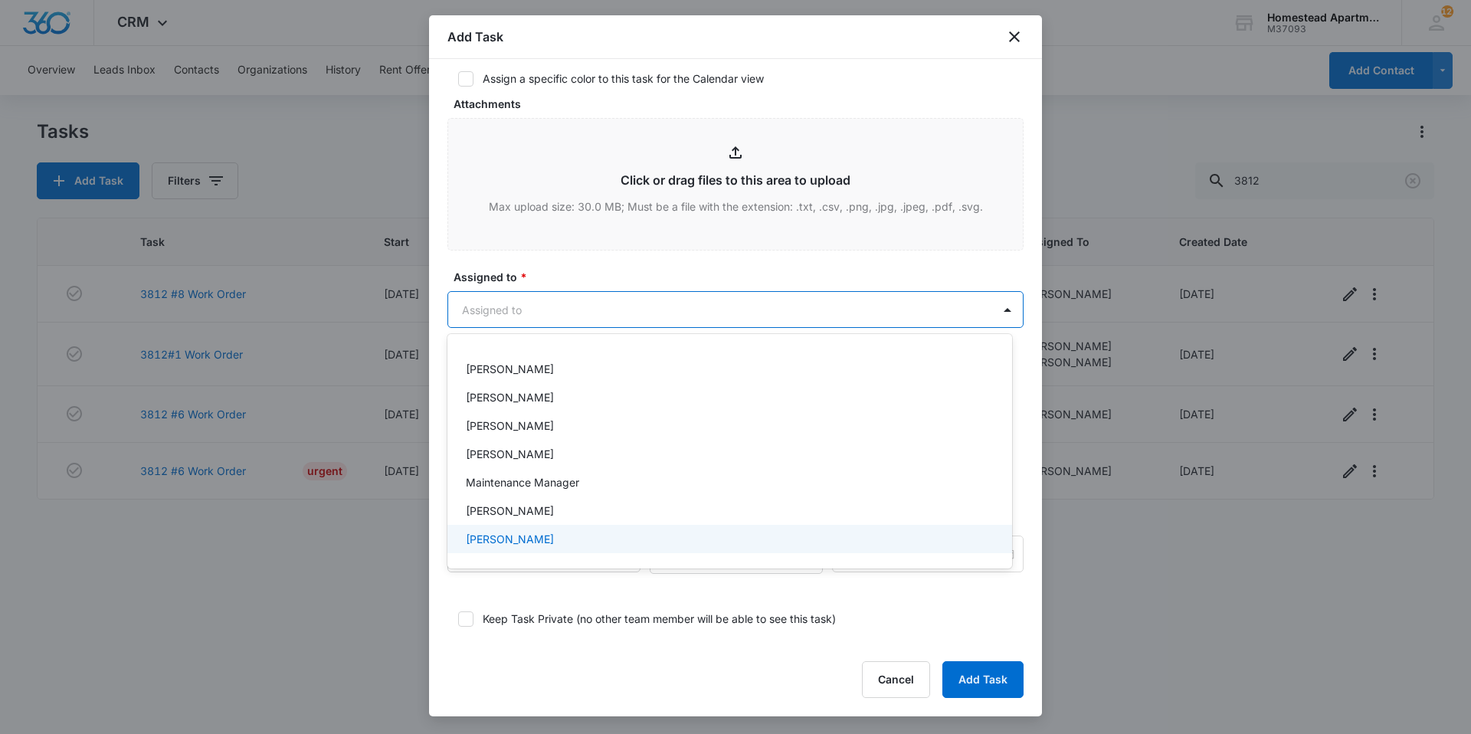
click at [570, 541] on div "[PERSON_NAME]" at bounding box center [728, 539] width 525 height 16
click at [731, 279] on div at bounding box center [735, 367] width 1471 height 734
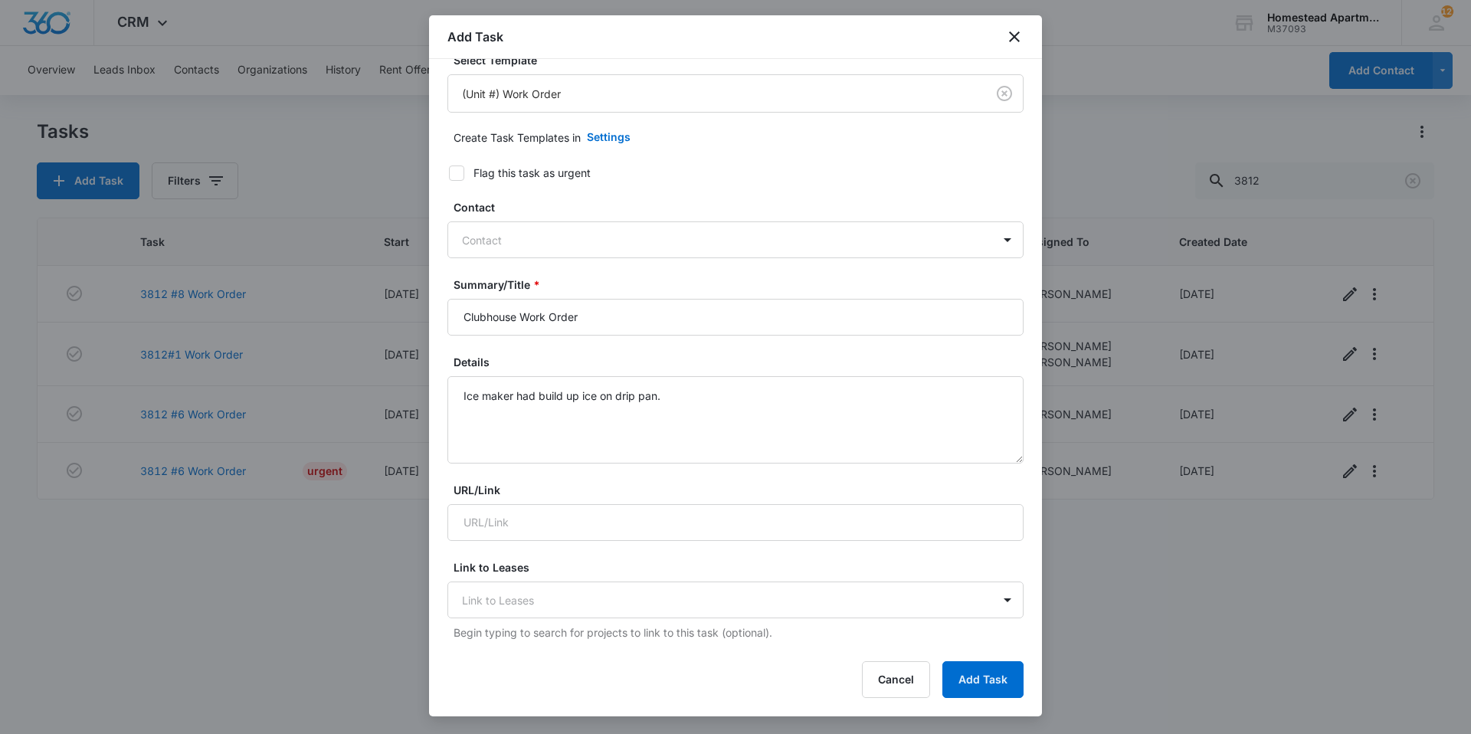
scroll to position [0, 0]
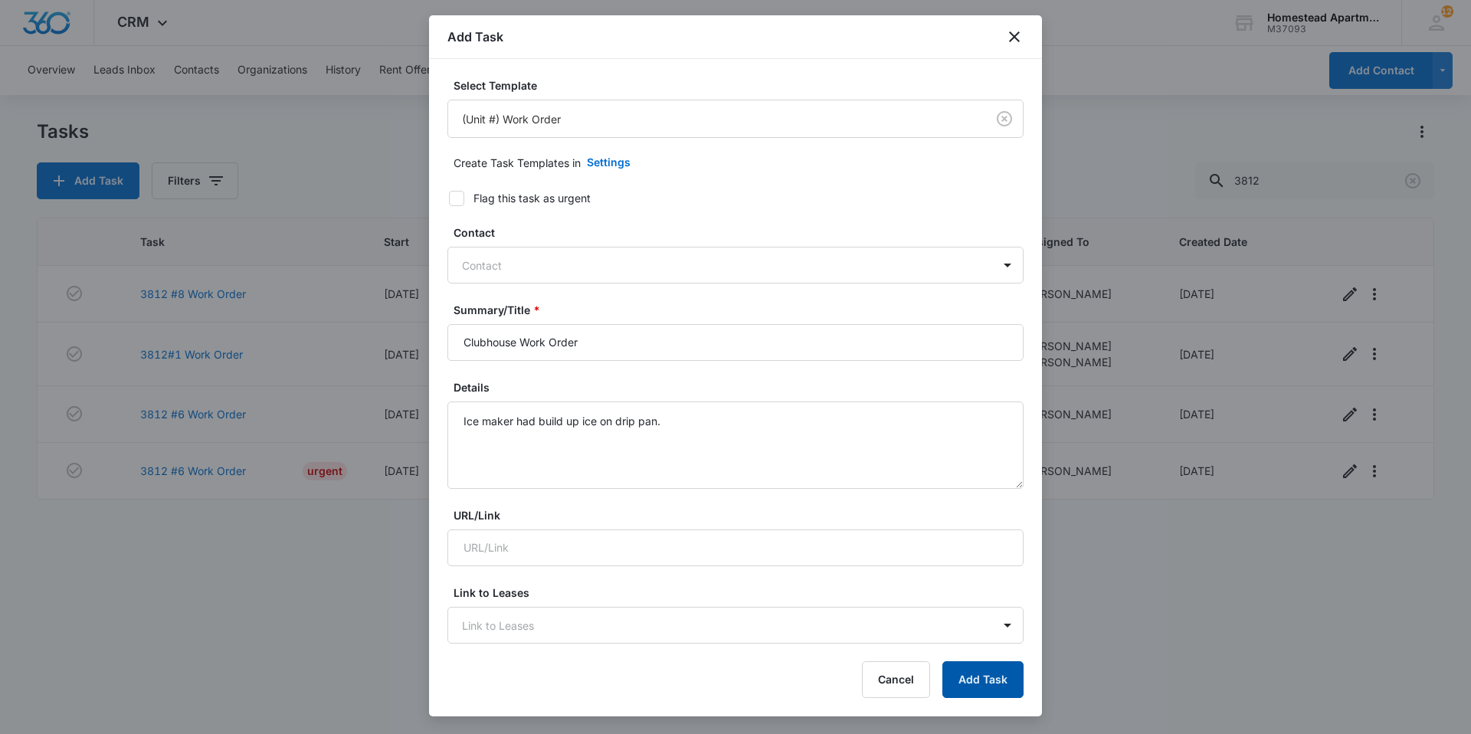
click at [980, 669] on button "Add Task" at bounding box center [982, 679] width 81 height 37
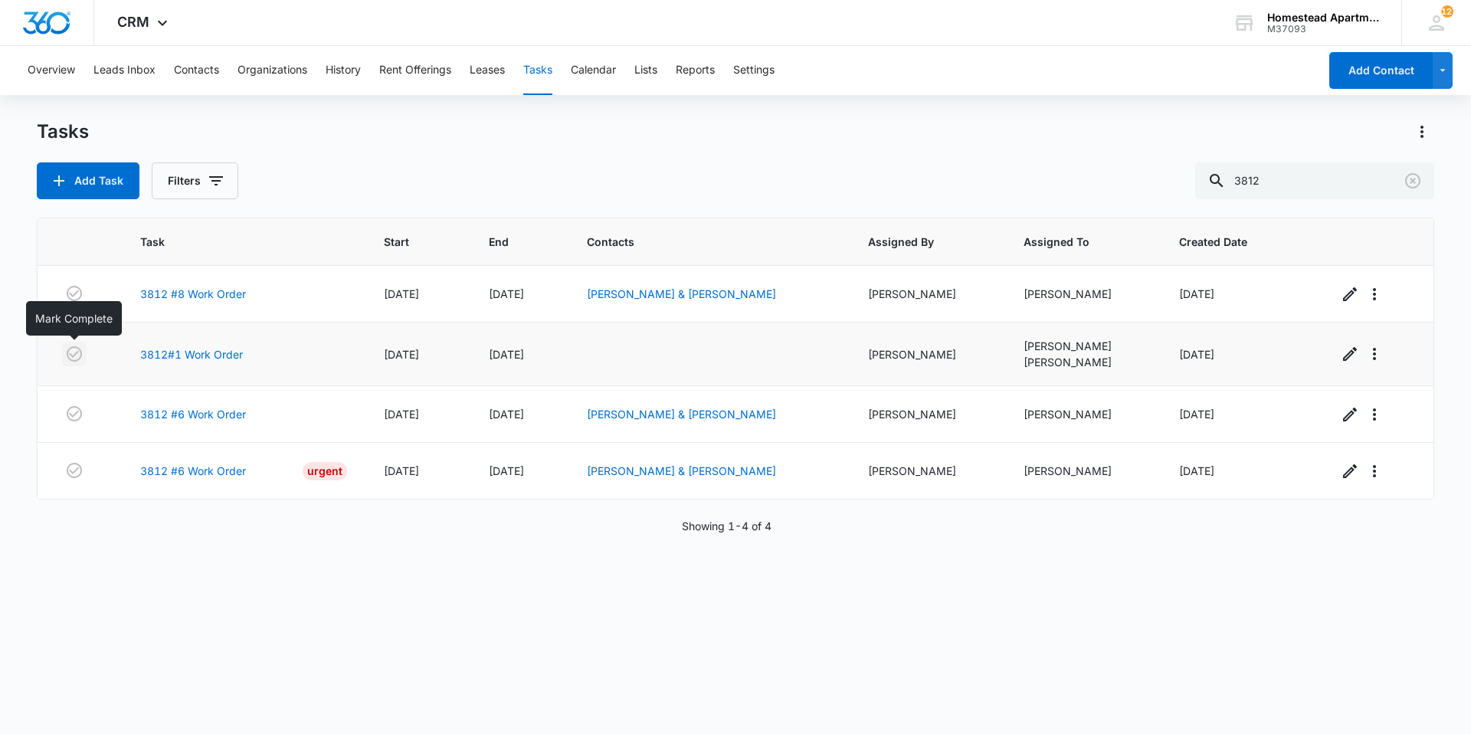
click at [75, 354] on icon "button" at bounding box center [74, 354] width 18 height 18
